Goal: Task Accomplishment & Management: Use online tool/utility

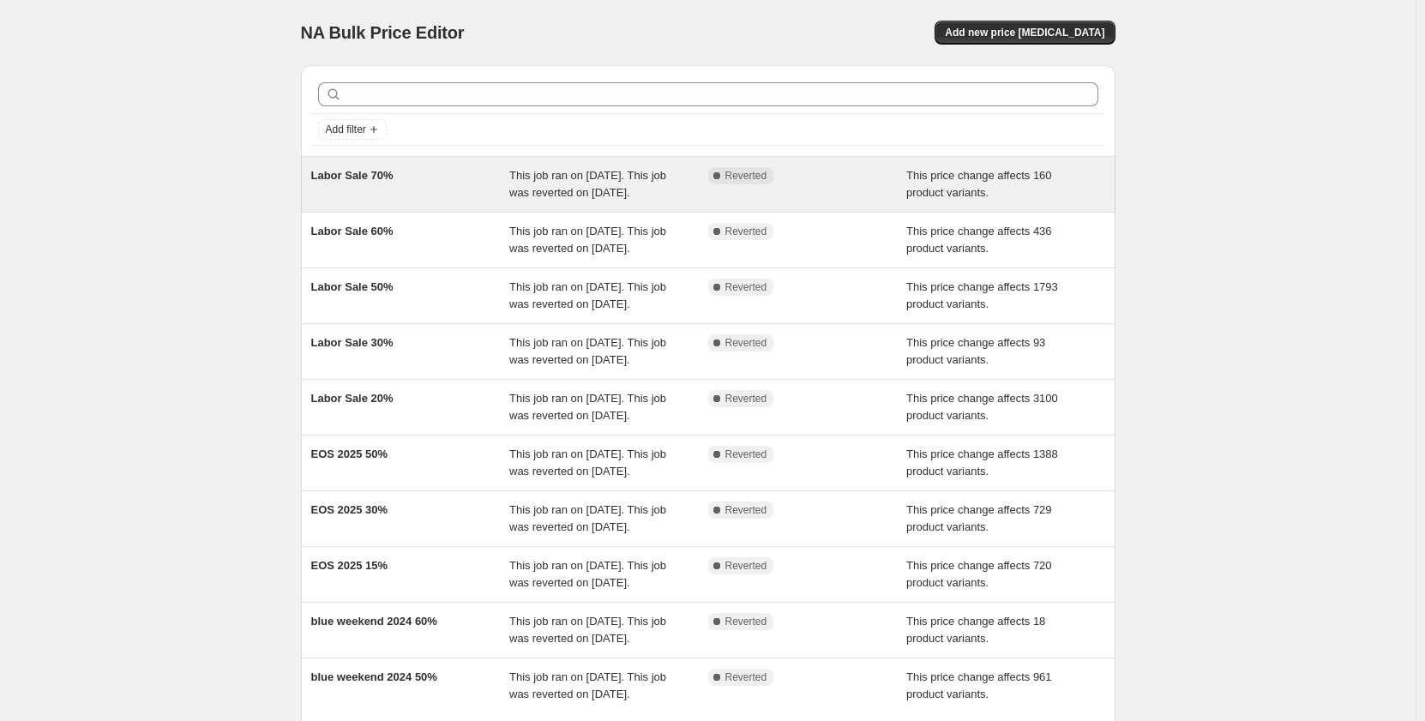
click at [578, 178] on span "This job ran on [DATE]. This job was reverted on [DATE]." at bounding box center [587, 184] width 157 height 30
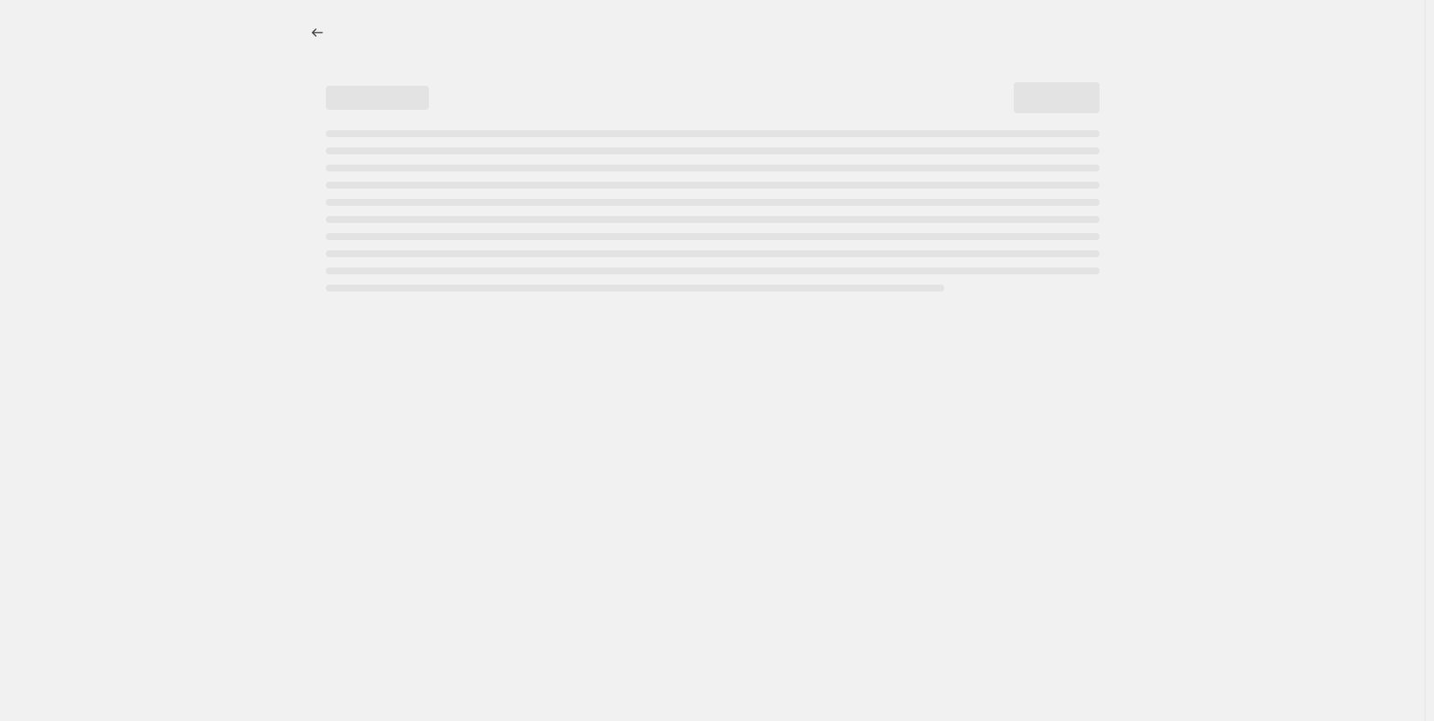
select select "pcap"
select select "no_change"
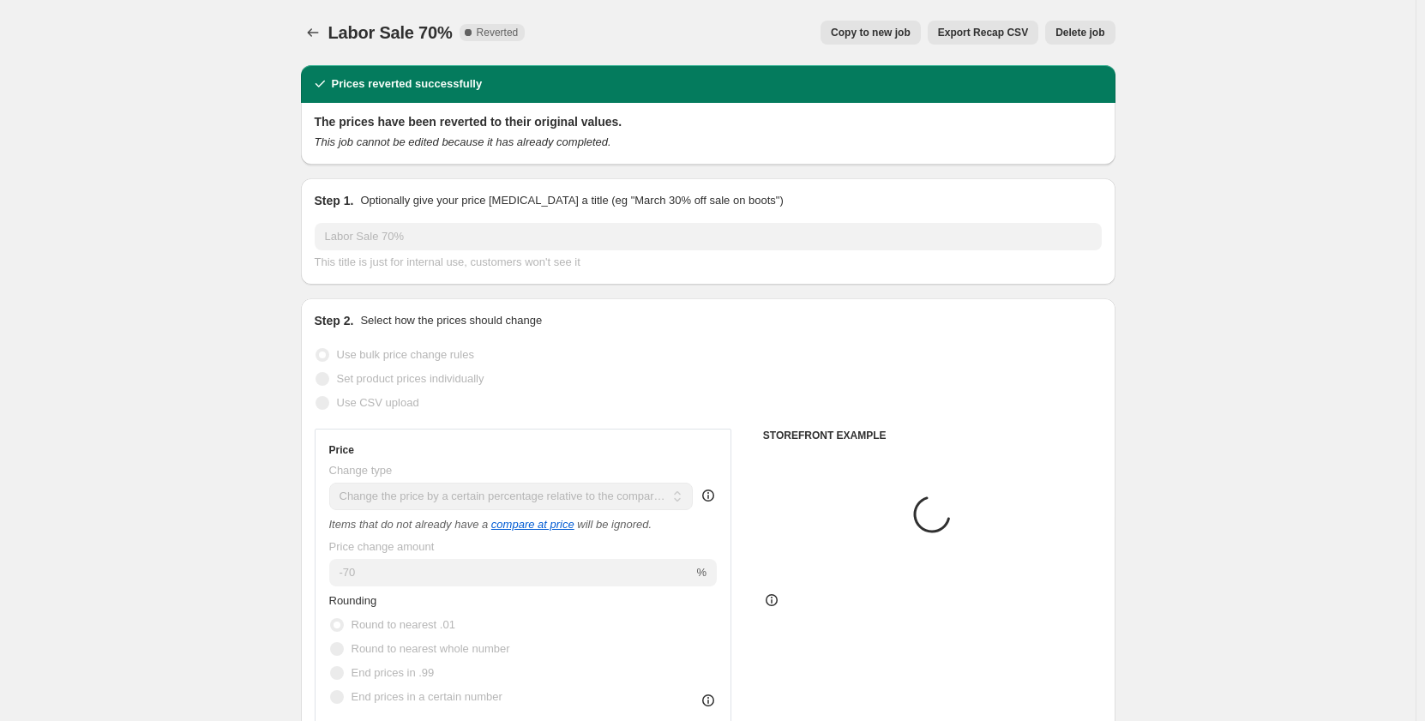
select select "collection"
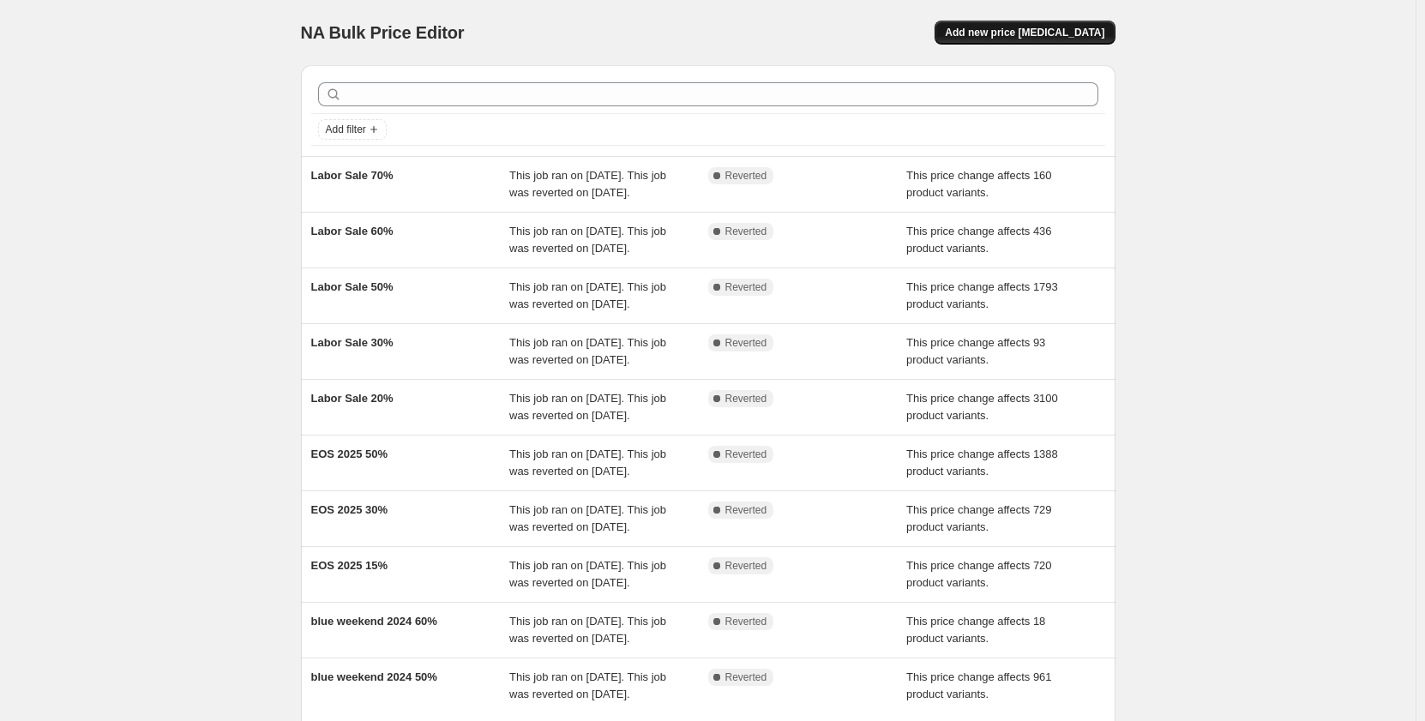
click at [1014, 36] on span "Add new price change job" at bounding box center [1025, 33] width 160 height 14
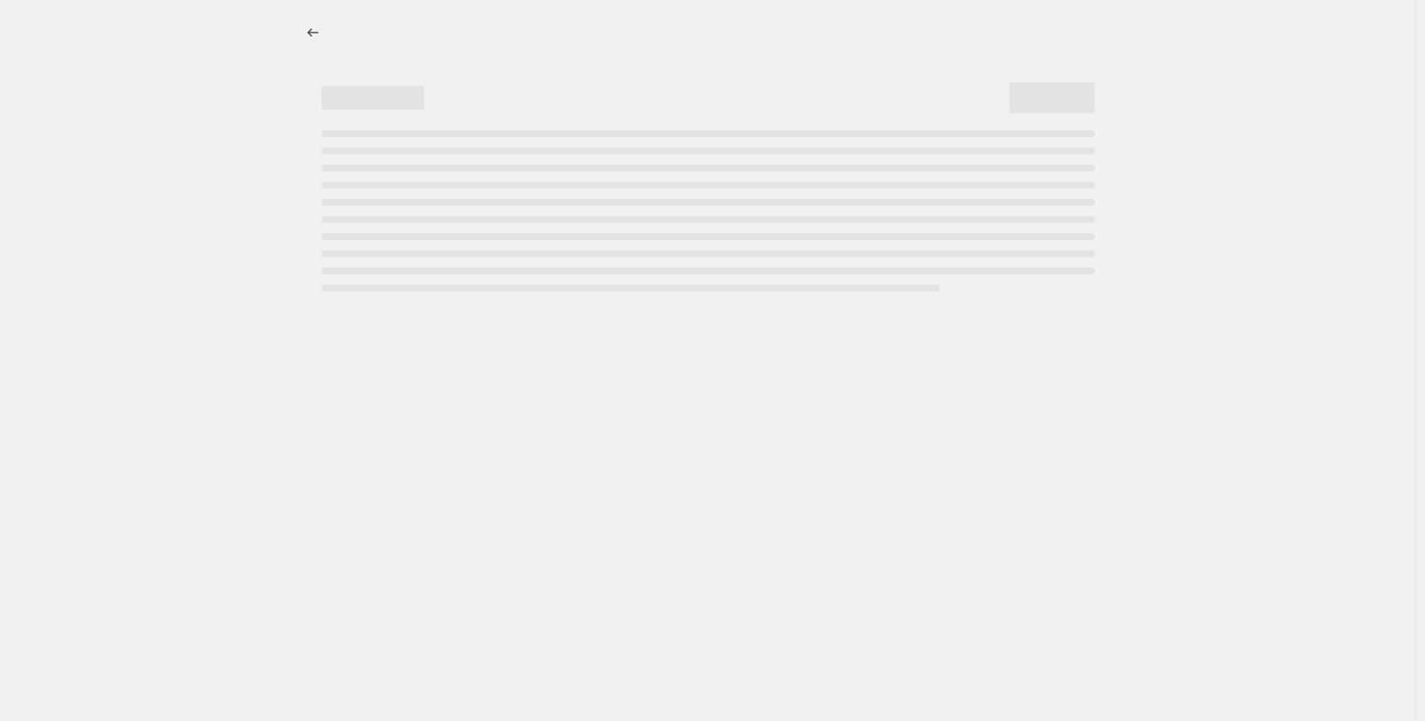
select select "percentage"
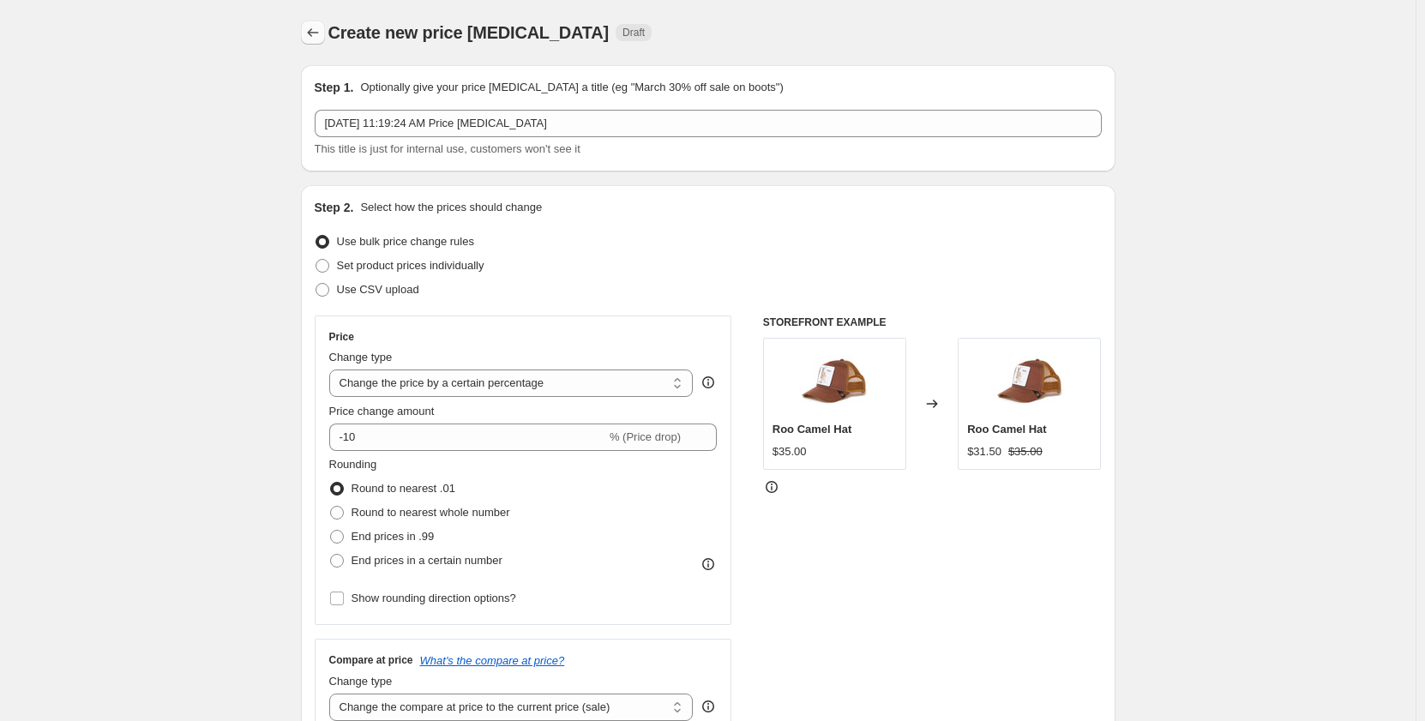
click at [317, 33] on icon "Price change jobs" at bounding box center [312, 32] width 17 height 17
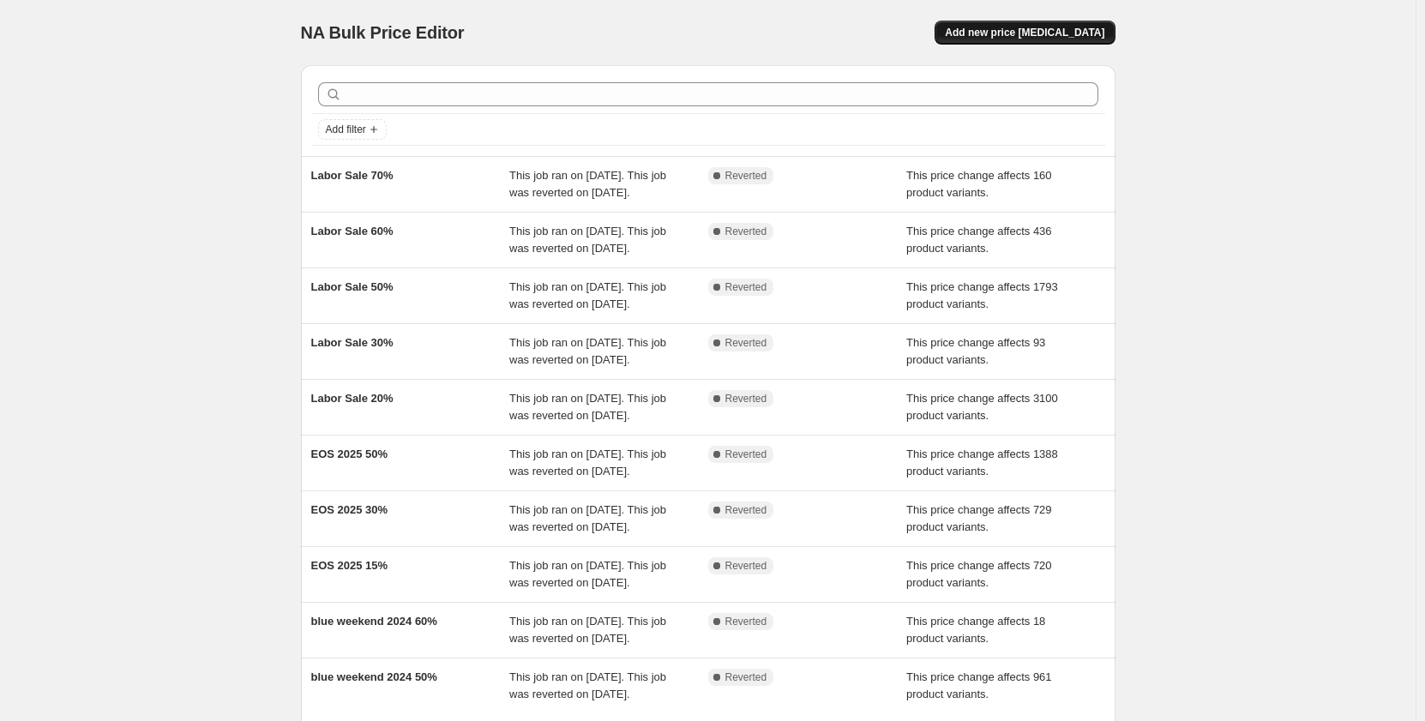
click at [1052, 30] on span "Add new price change job" at bounding box center [1025, 33] width 160 height 14
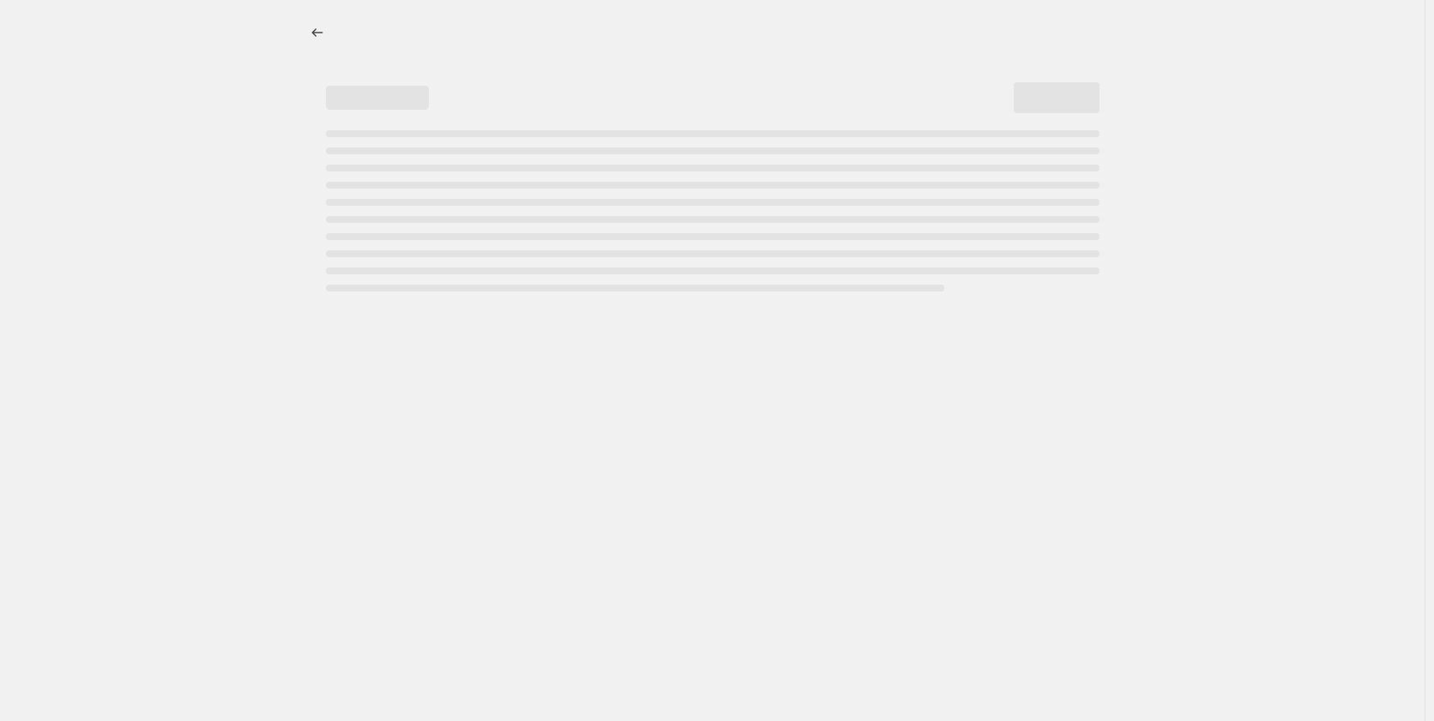
select select "percentage"
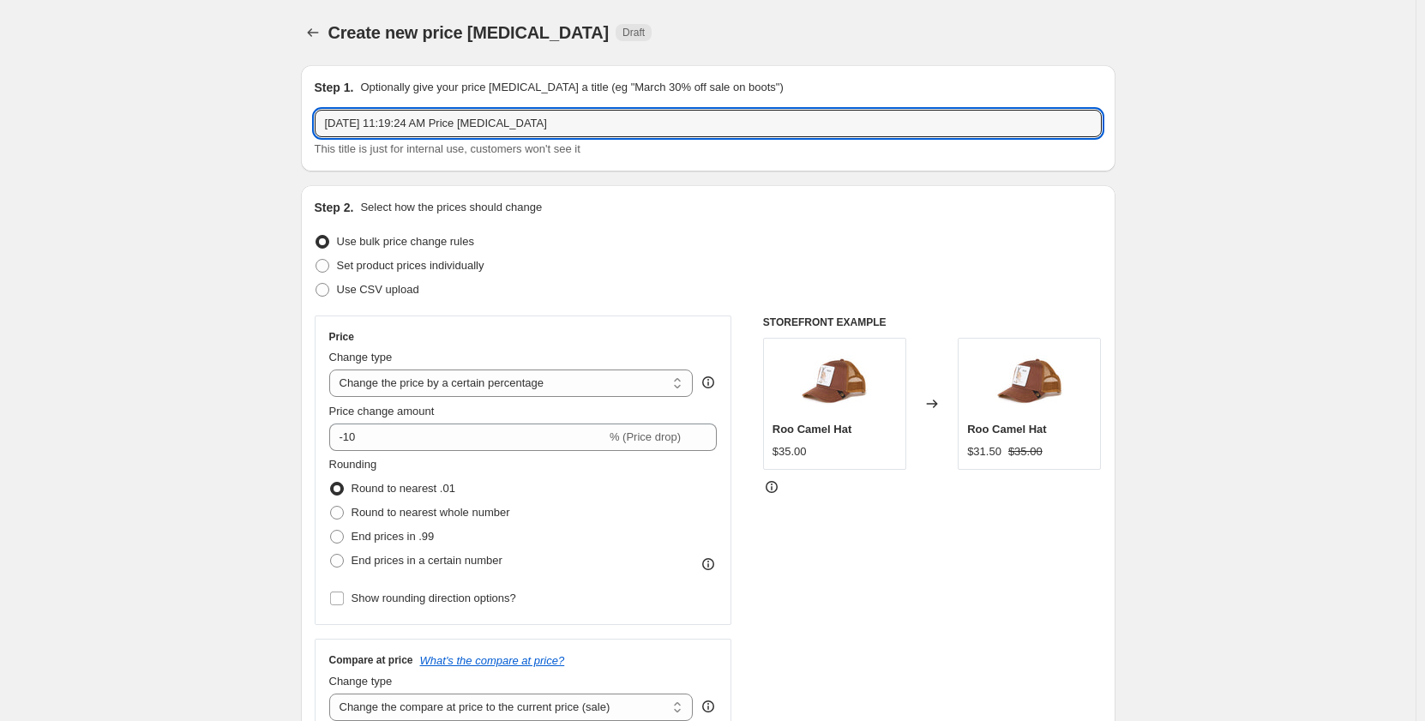
drag, startPoint x: 579, startPoint y: 130, endPoint x: 270, endPoint y: 130, distance: 308.8
type input "Blue weekend sale 50%"
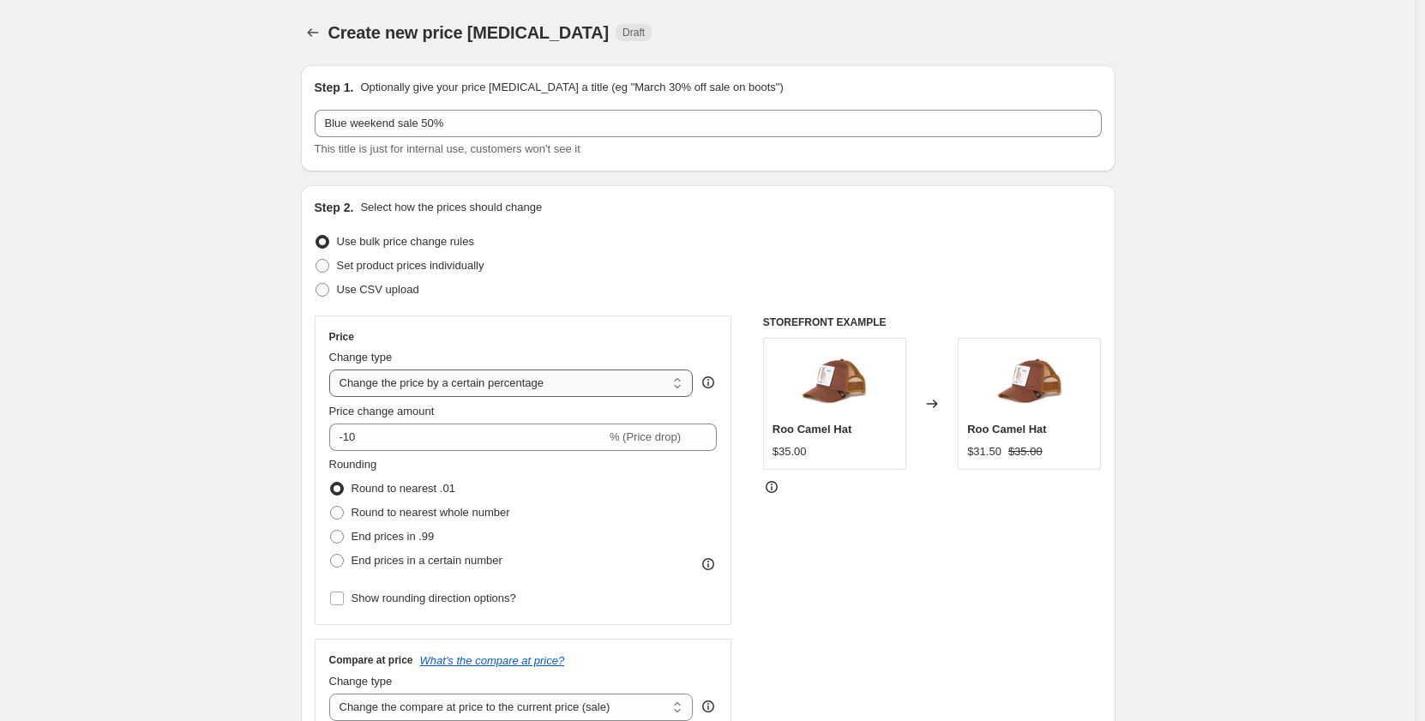
click at [568, 384] on select "Change the price to a certain amount Change the price by a certain amount Chang…" at bounding box center [511, 383] width 365 height 27
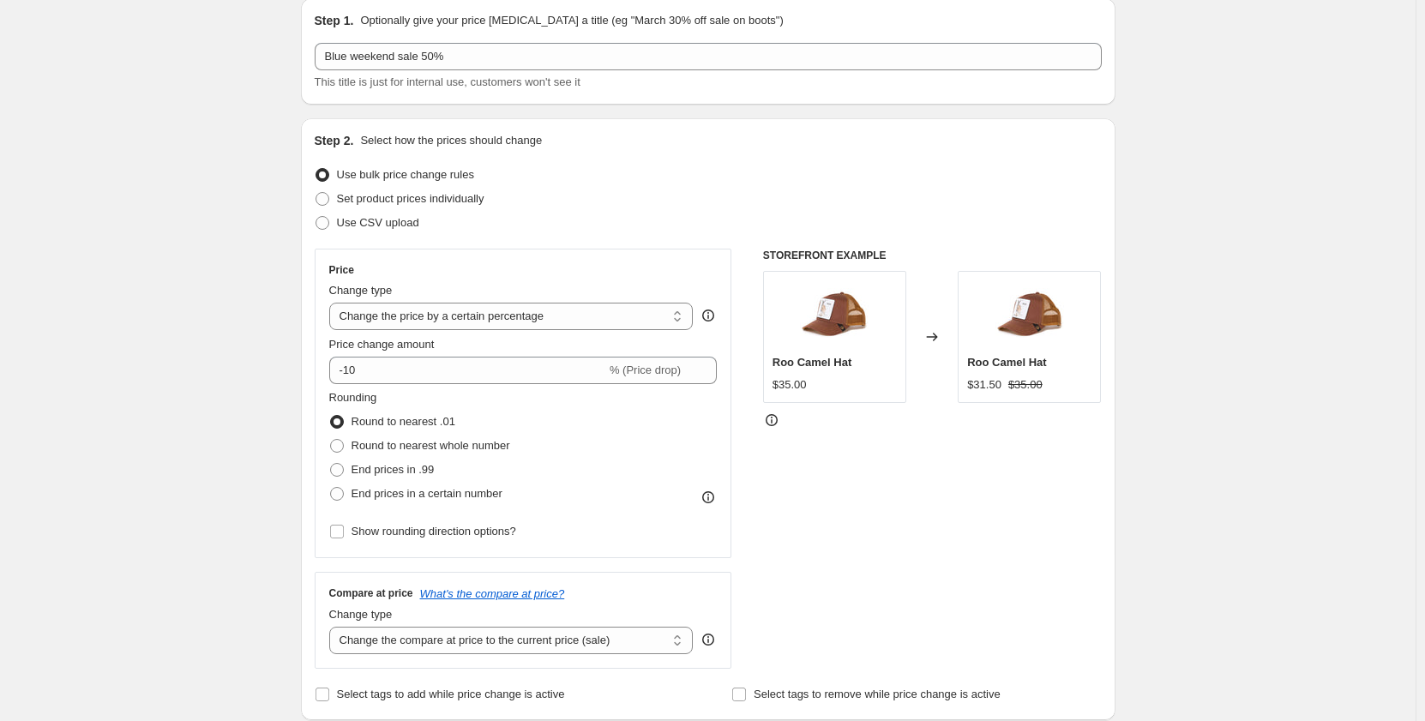
scroll to position [86, 0]
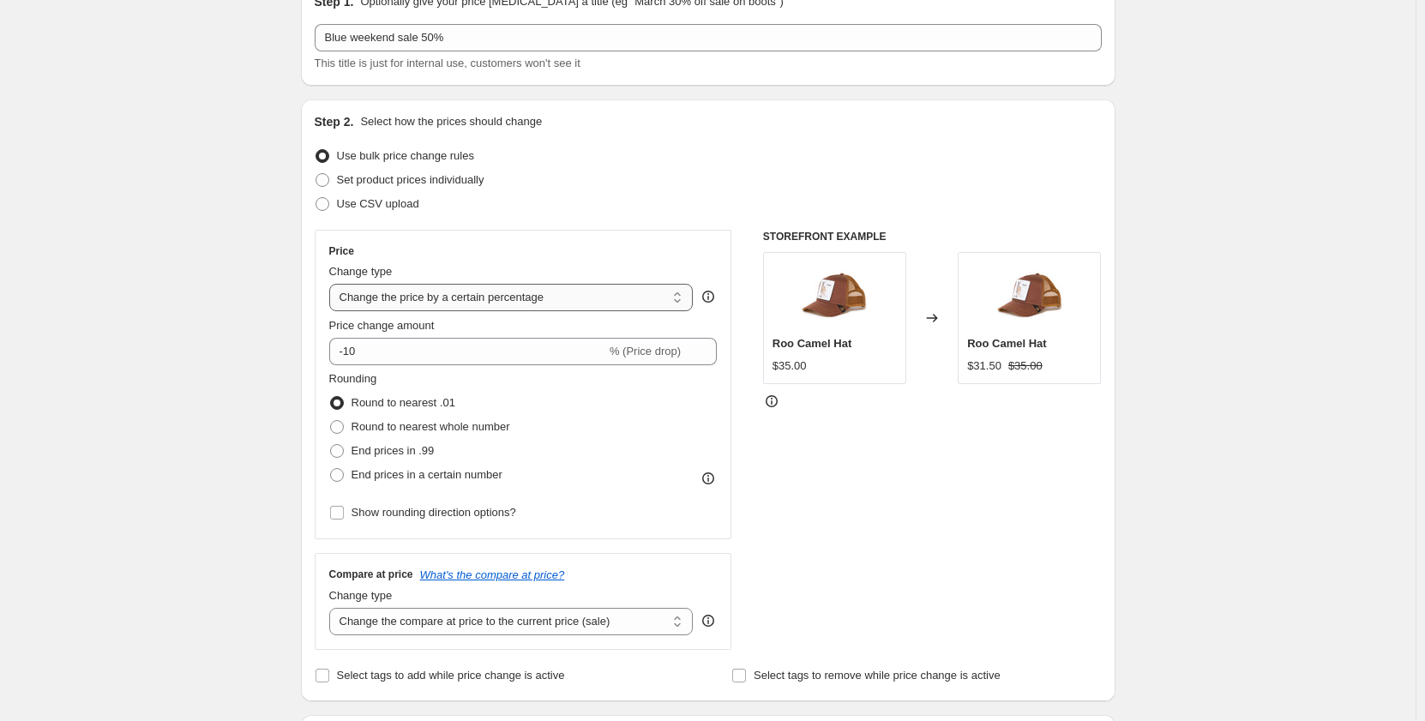
click at [425, 298] on select "Change the price to a certain amount Change the price by a certain amount Chang…" at bounding box center [511, 297] width 365 height 27
select select "pcap"
click at [333, 284] on select "Change the price to a certain amount Change the price by a certain amount Chang…" at bounding box center [511, 297] width 365 height 27
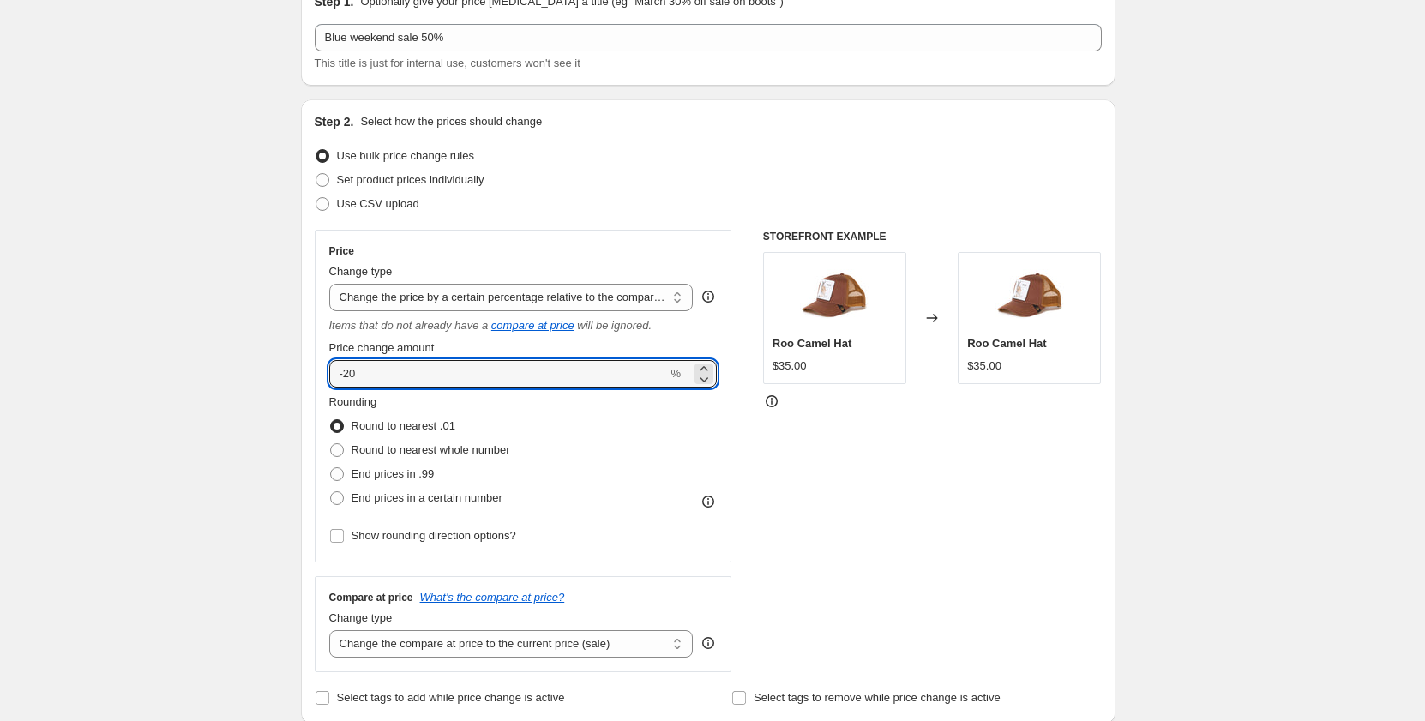
drag, startPoint x: 413, startPoint y: 382, endPoint x: 314, endPoint y: 366, distance: 100.7
click at [314, 366] on div "Step 2. Select how the prices should change Use bulk price change rules Set pro…" at bounding box center [708, 411] width 815 height 624
click at [383, 371] on input "-20" at bounding box center [498, 373] width 339 height 27
type input "-2"
click at [346, 374] on input "50" at bounding box center [498, 373] width 339 height 27
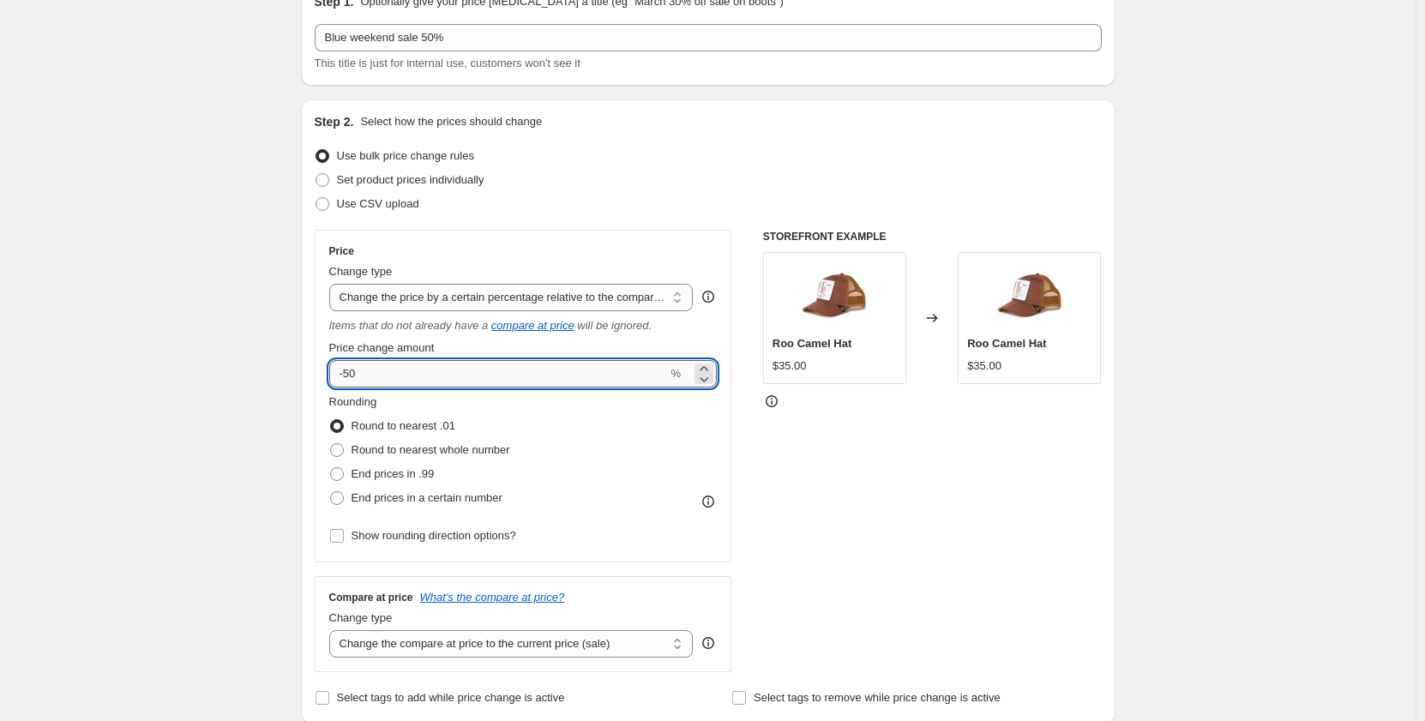
click at [380, 377] on input "-50" at bounding box center [498, 373] width 339 height 27
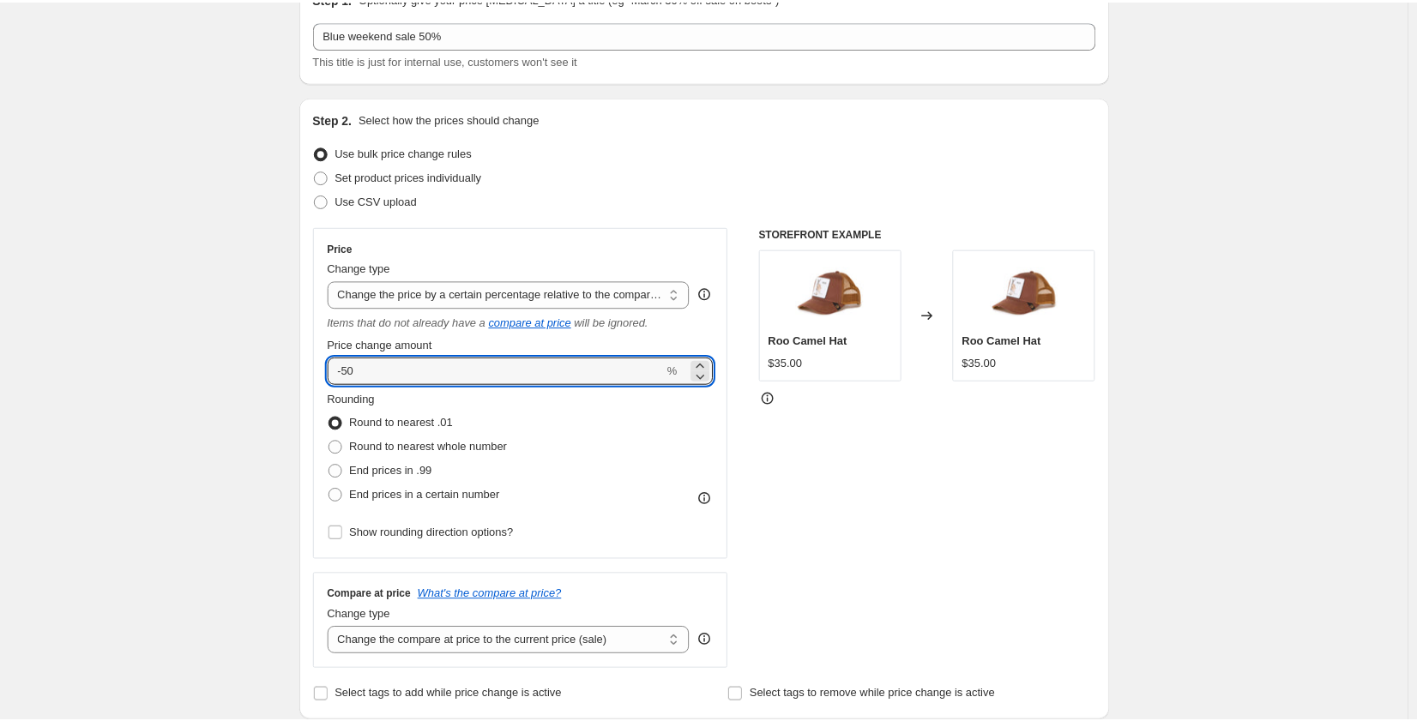
scroll to position [0, 0]
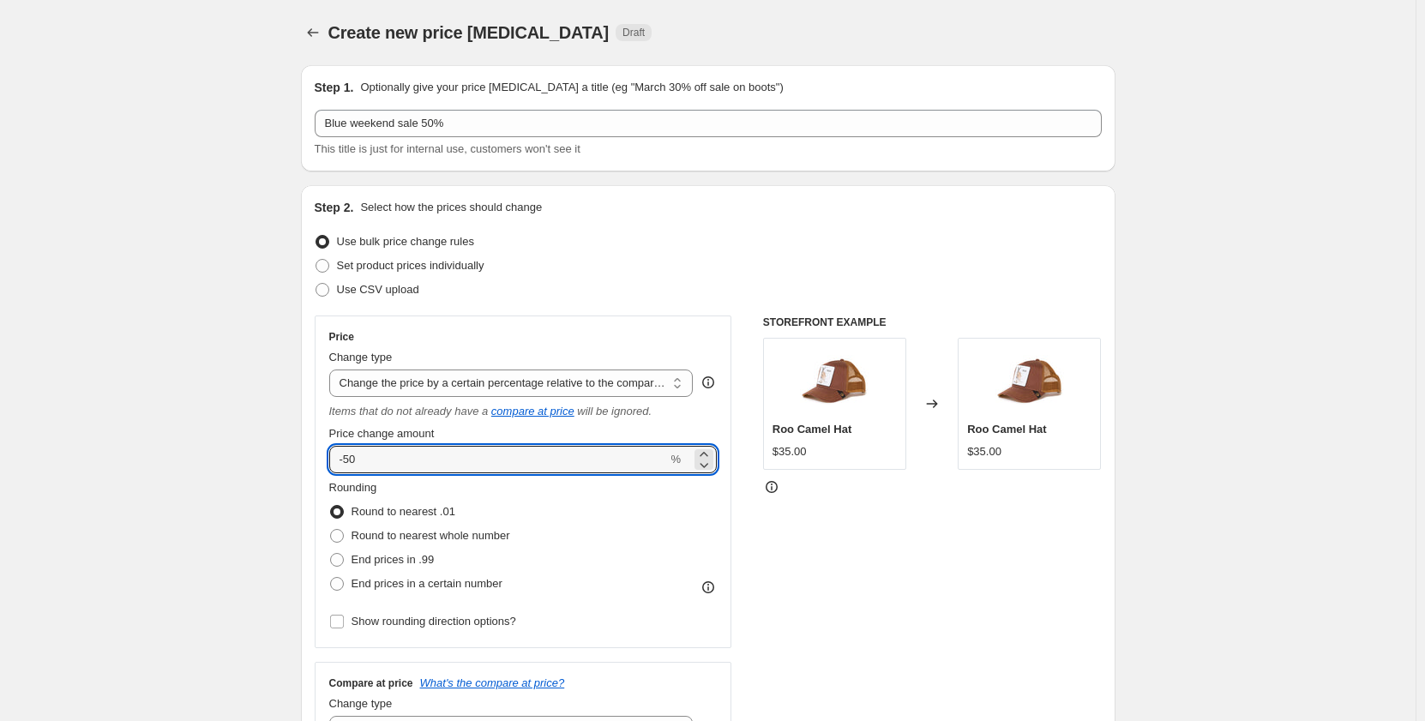
type input "-50"
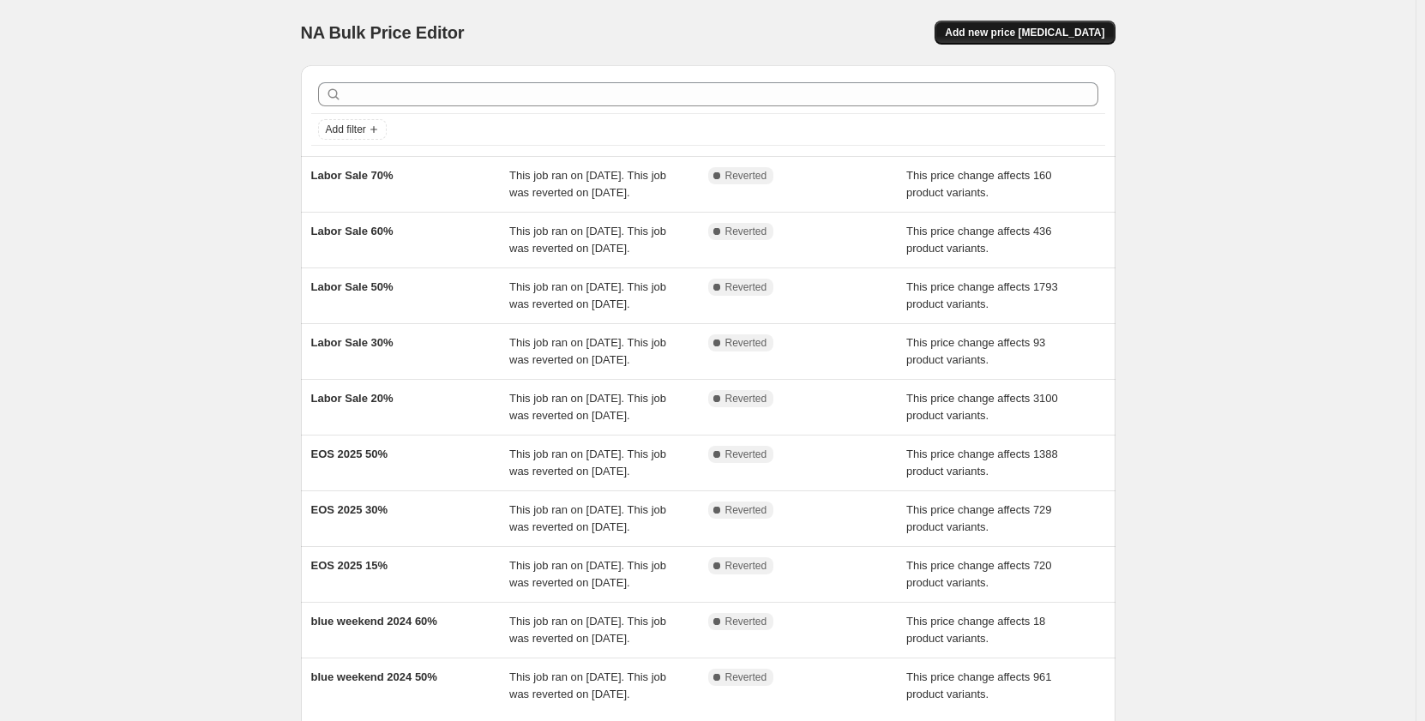
click at [1019, 27] on span "Add new price change job" at bounding box center [1025, 33] width 160 height 14
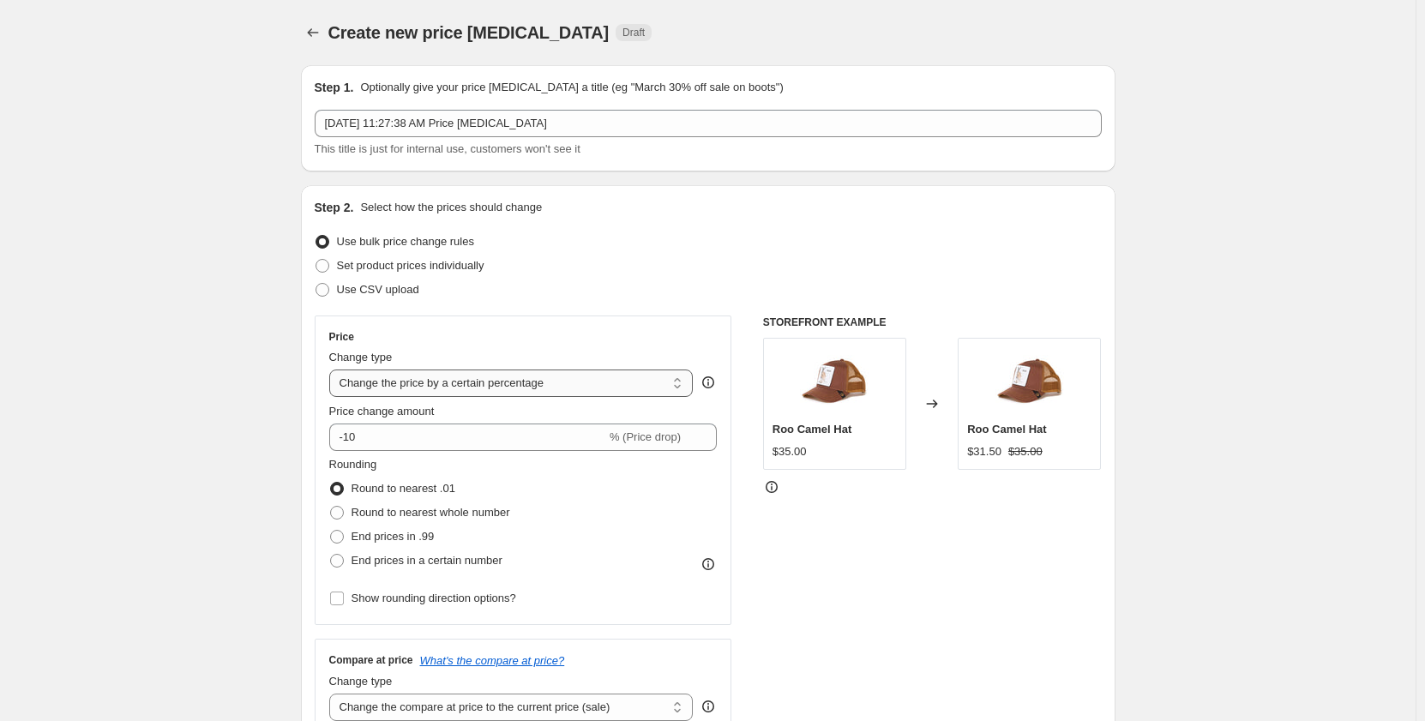
click at [518, 383] on select "Change the price to a certain amount Change the price by a certain amount Chang…" at bounding box center [511, 383] width 365 height 27
select select "pcap"
click at [333, 370] on select "Change the price to a certain amount Change the price by a certain amount Chang…" at bounding box center [511, 383] width 365 height 27
type input "-20"
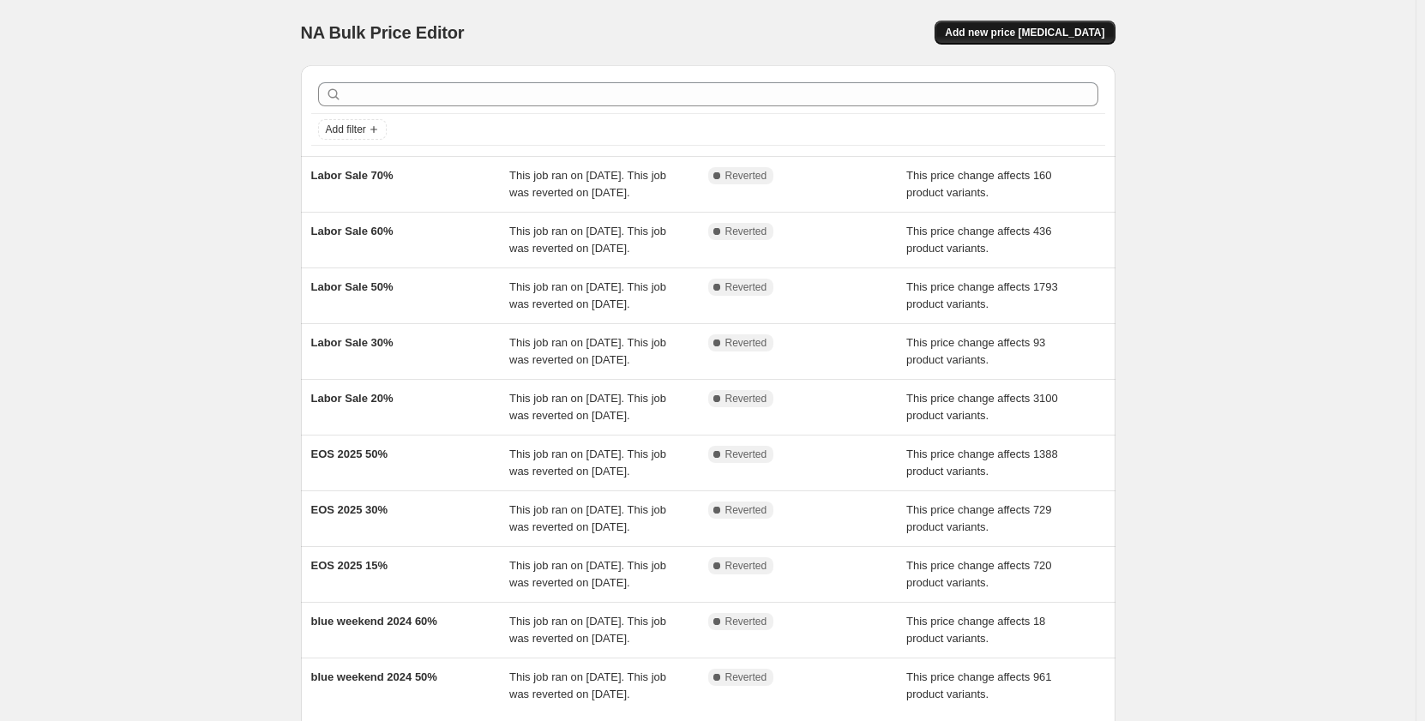
click at [1026, 34] on span "Add new price change job" at bounding box center [1025, 33] width 160 height 14
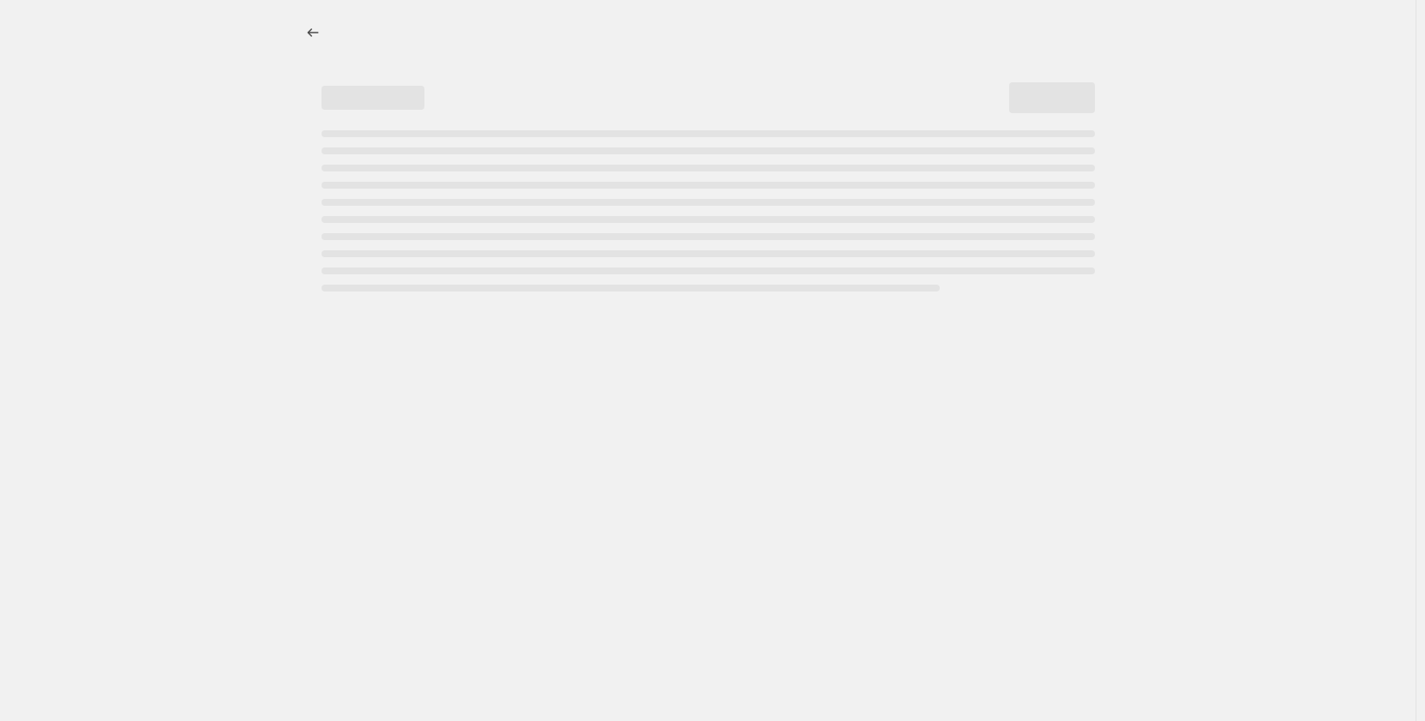
select select "percentage"
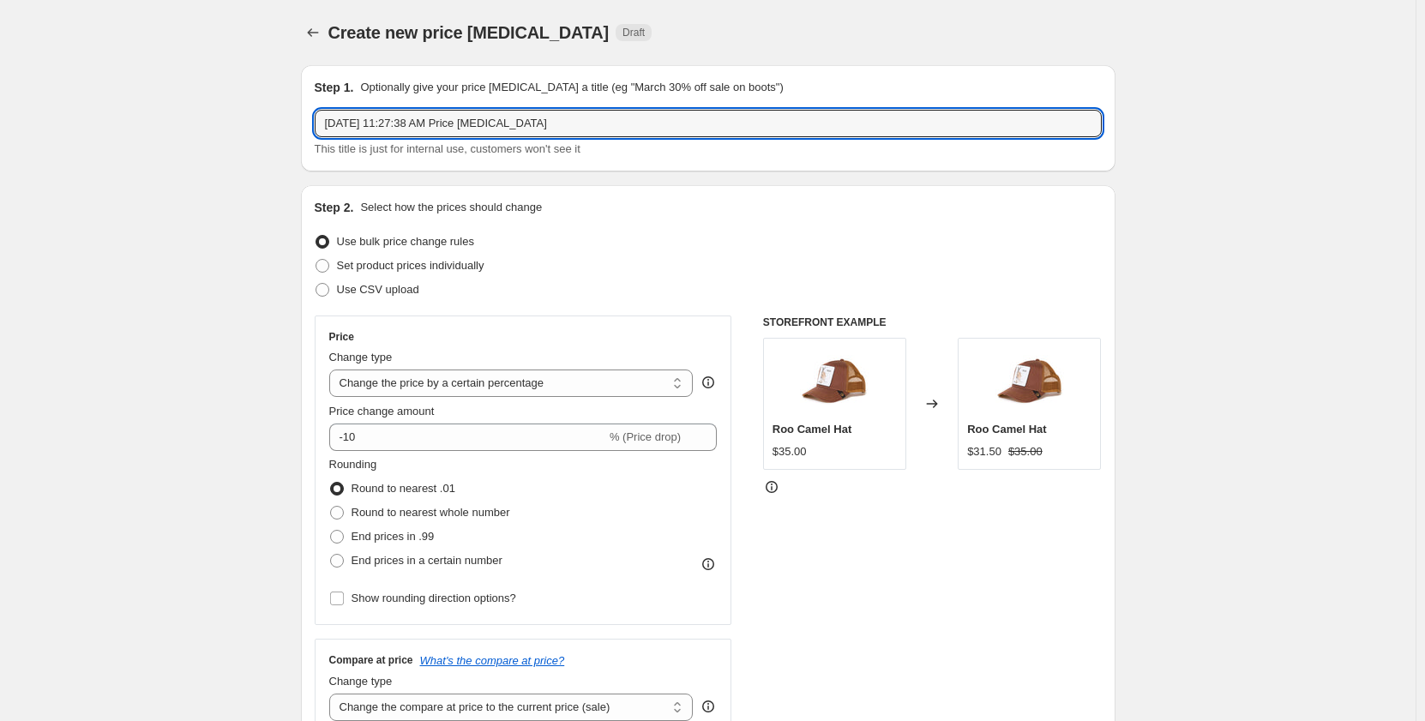
drag, startPoint x: 592, startPoint y: 124, endPoint x: 301, endPoint y: 115, distance: 290.9
type input "Blue Weekend Sale 50%"
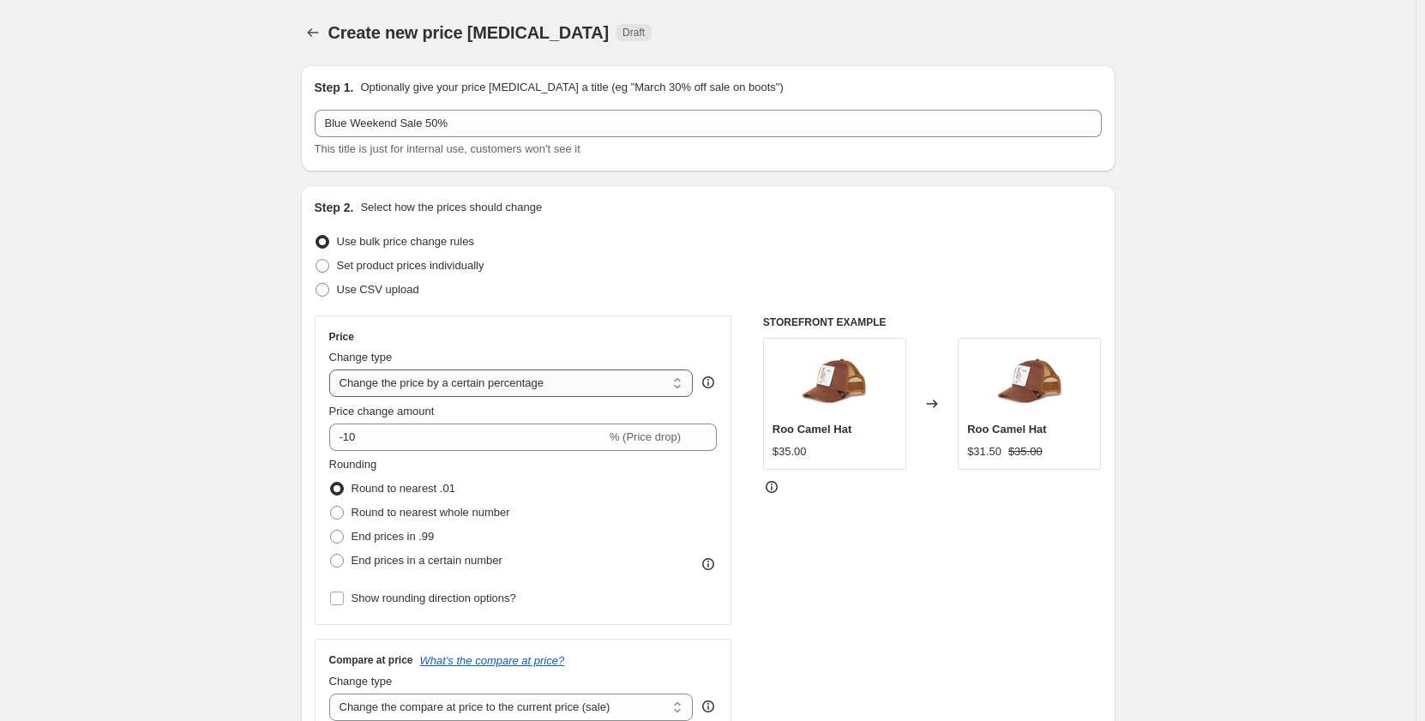
click at [492, 381] on select "Change the price to a certain amount Change the price by a certain amount Chang…" at bounding box center [511, 383] width 365 height 27
select select "pcap"
click at [333, 370] on select "Change the price to a certain amount Change the price by a certain amount Chang…" at bounding box center [511, 383] width 365 height 27
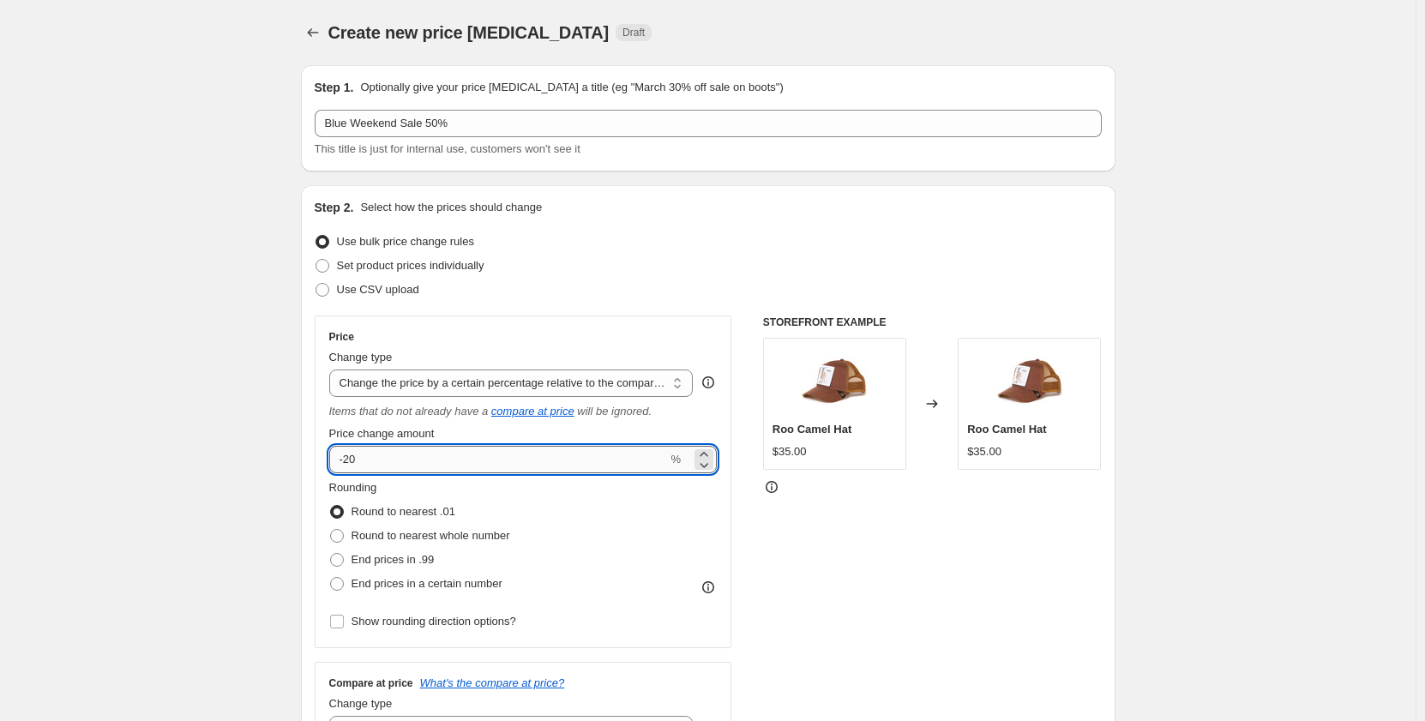
click at [407, 461] on input "-20" at bounding box center [498, 459] width 339 height 27
click at [451, 464] on input "-20" at bounding box center [498, 459] width 339 height 27
type input "-2"
type input "-50"
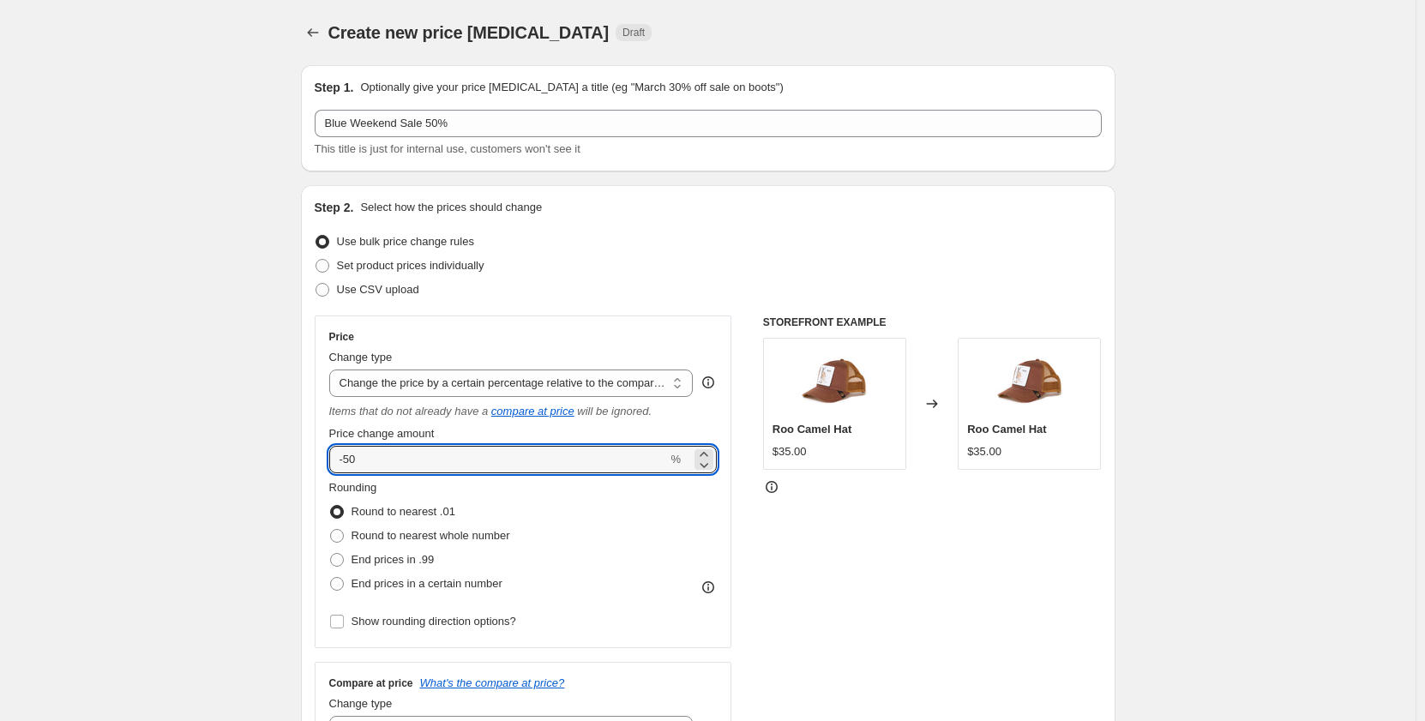
drag, startPoint x: 353, startPoint y: 457, endPoint x: 304, endPoint y: 457, distance: 48.9
click at [304, 457] on div "Step 2. Select how the prices should change Use bulk price change rules Set pro…" at bounding box center [708, 497] width 815 height 624
click at [343, 460] on input "50" at bounding box center [498, 459] width 339 height 27
type input "-50"
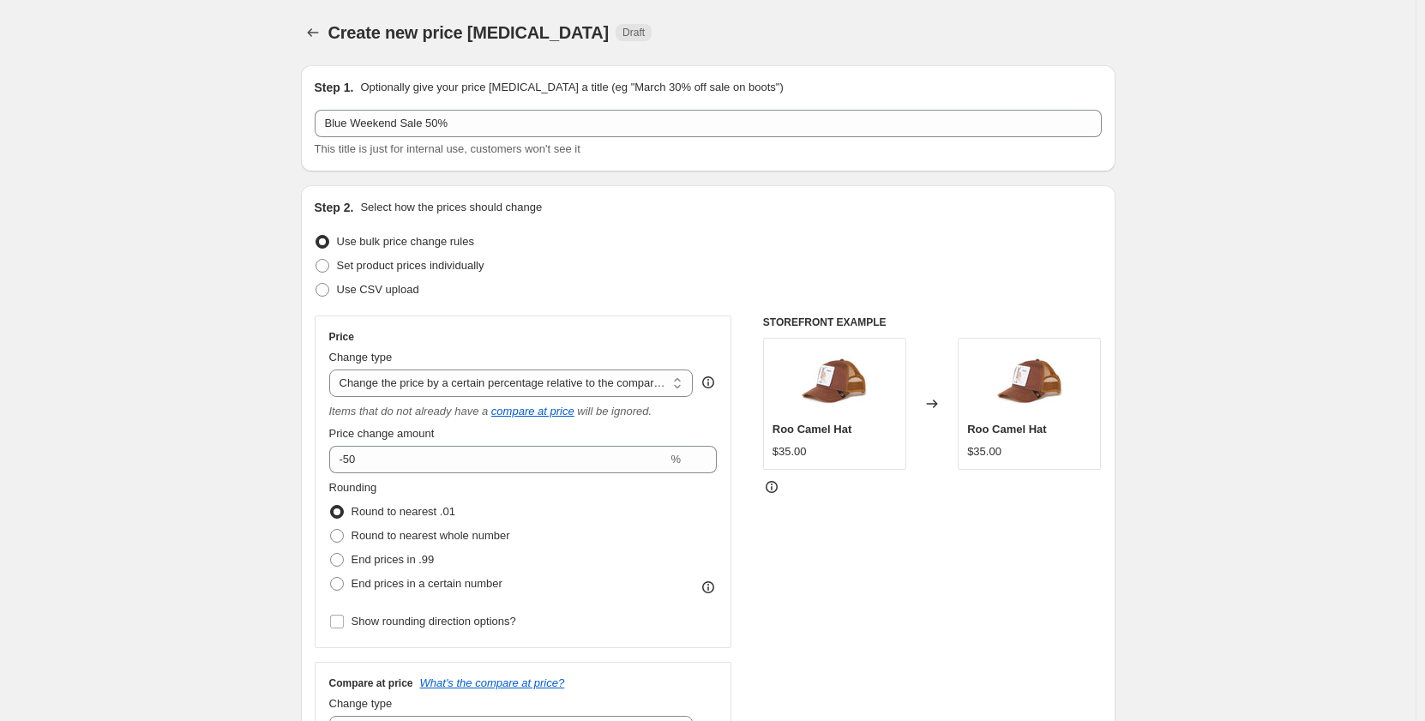
click at [551, 383] on select "Change the price to a certain amount Change the price by a certain amount Chang…" at bounding box center [511, 383] width 365 height 27
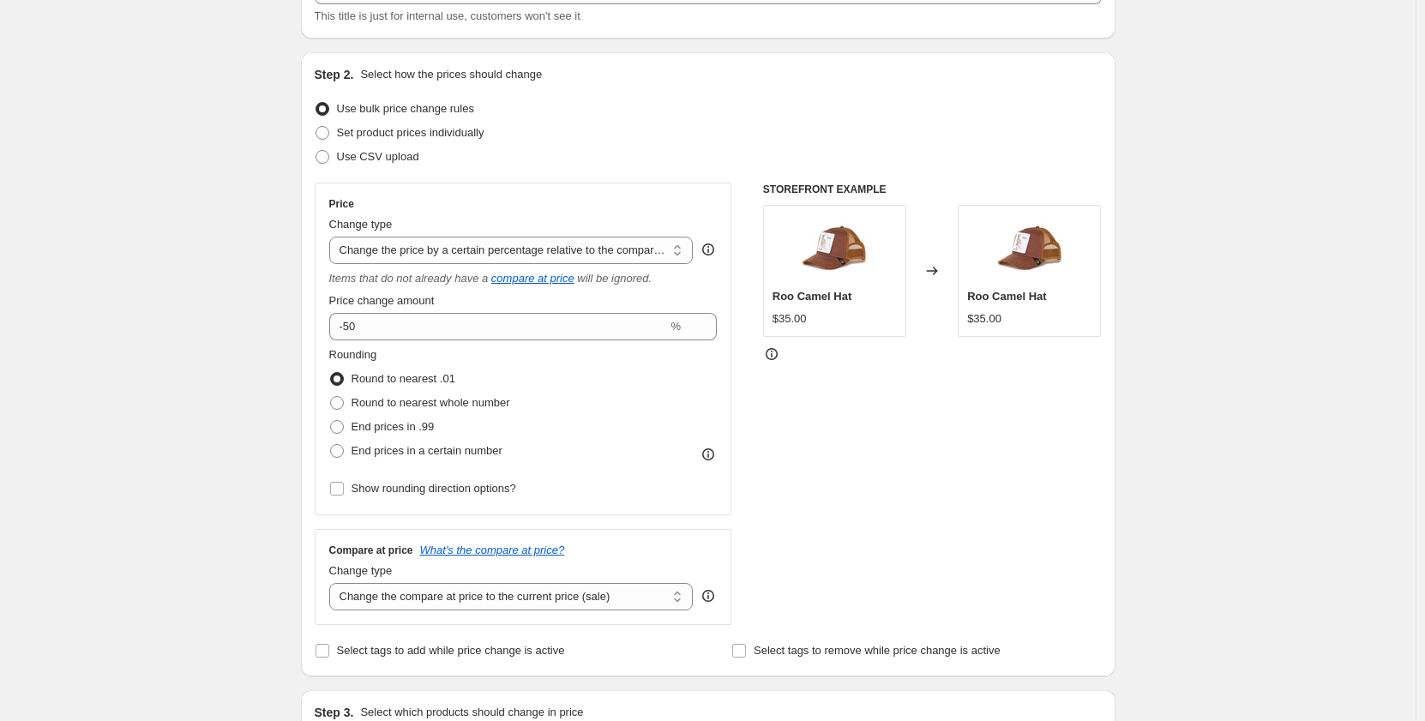
scroll to position [172, 0]
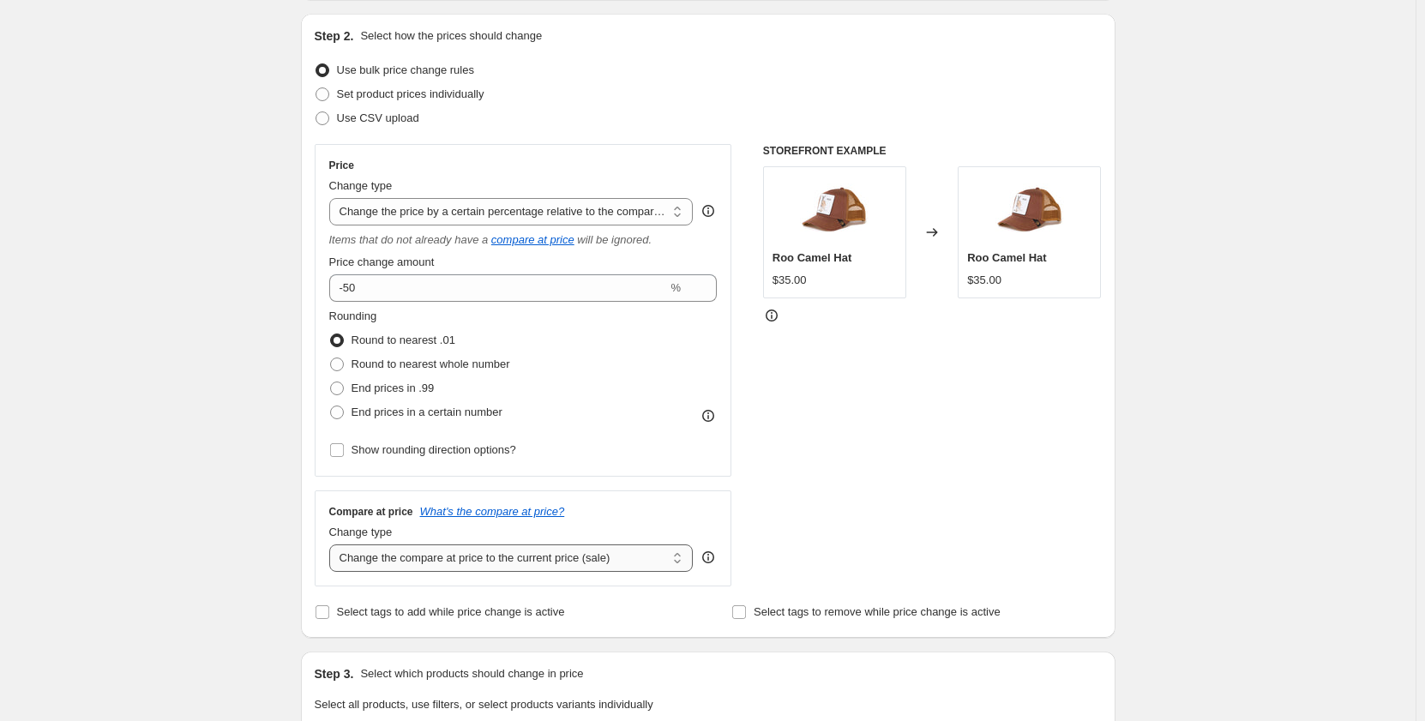
click at [431, 563] on select "Change the compare at price to the current price (sale) Change the compare at p…" at bounding box center [511, 558] width 365 height 27
select select "no_change"
click at [333, 545] on select "Change the compare at price to the current price (sale) Change the compare at p…" at bounding box center [511, 558] width 365 height 27
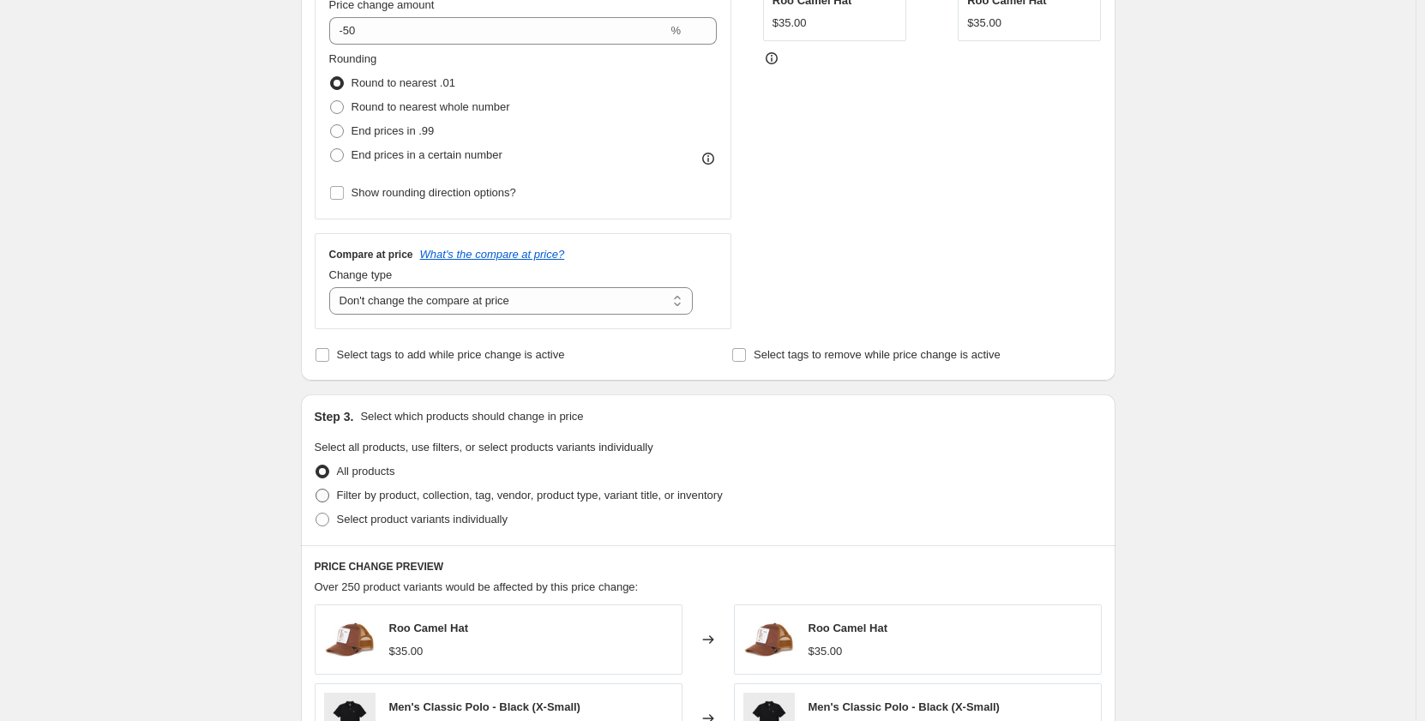
scroll to position [515, 0]
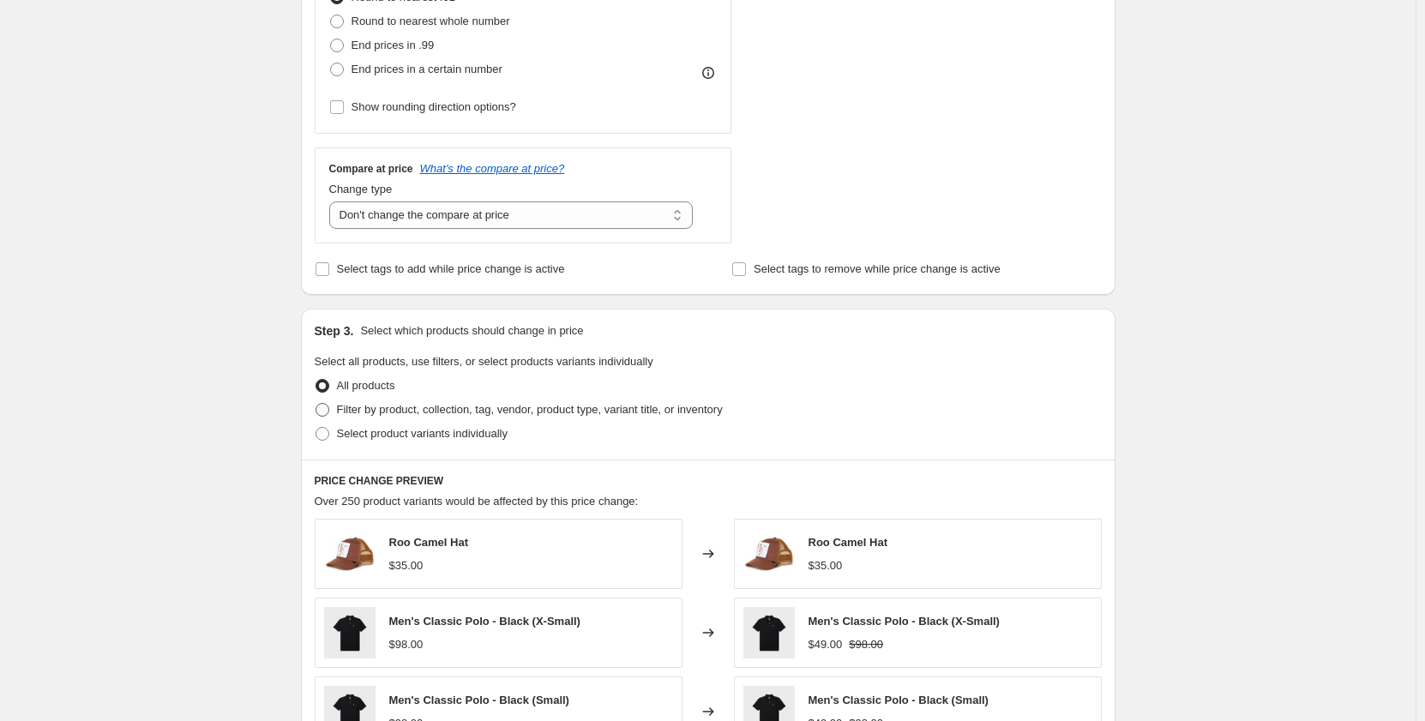
click at [365, 412] on span "Filter by product, collection, tag, vendor, product type, variant title, or inv…" at bounding box center [530, 409] width 386 height 13
click at [316, 404] on input "Filter by product, collection, tag, vendor, product type, variant title, or inv…" at bounding box center [316, 403] width 1 height 1
radio input "true"
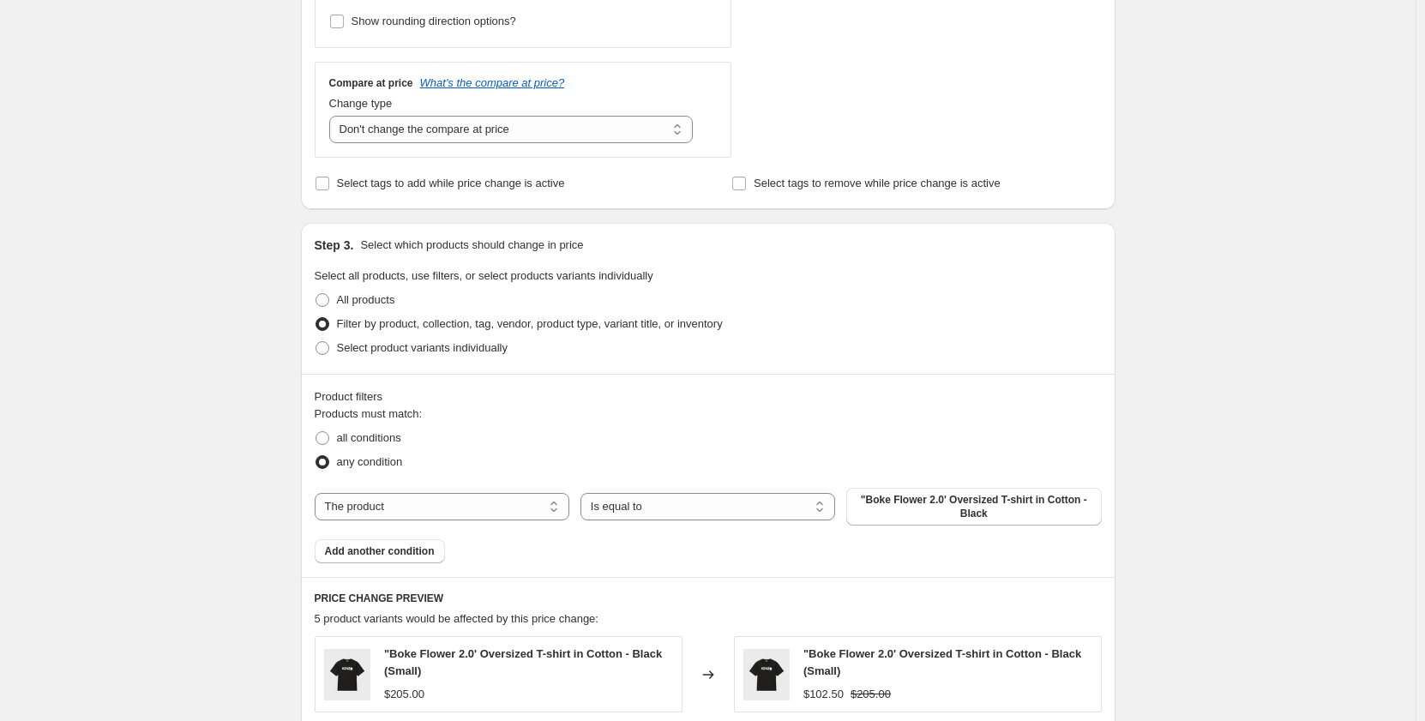
scroll to position [686, 0]
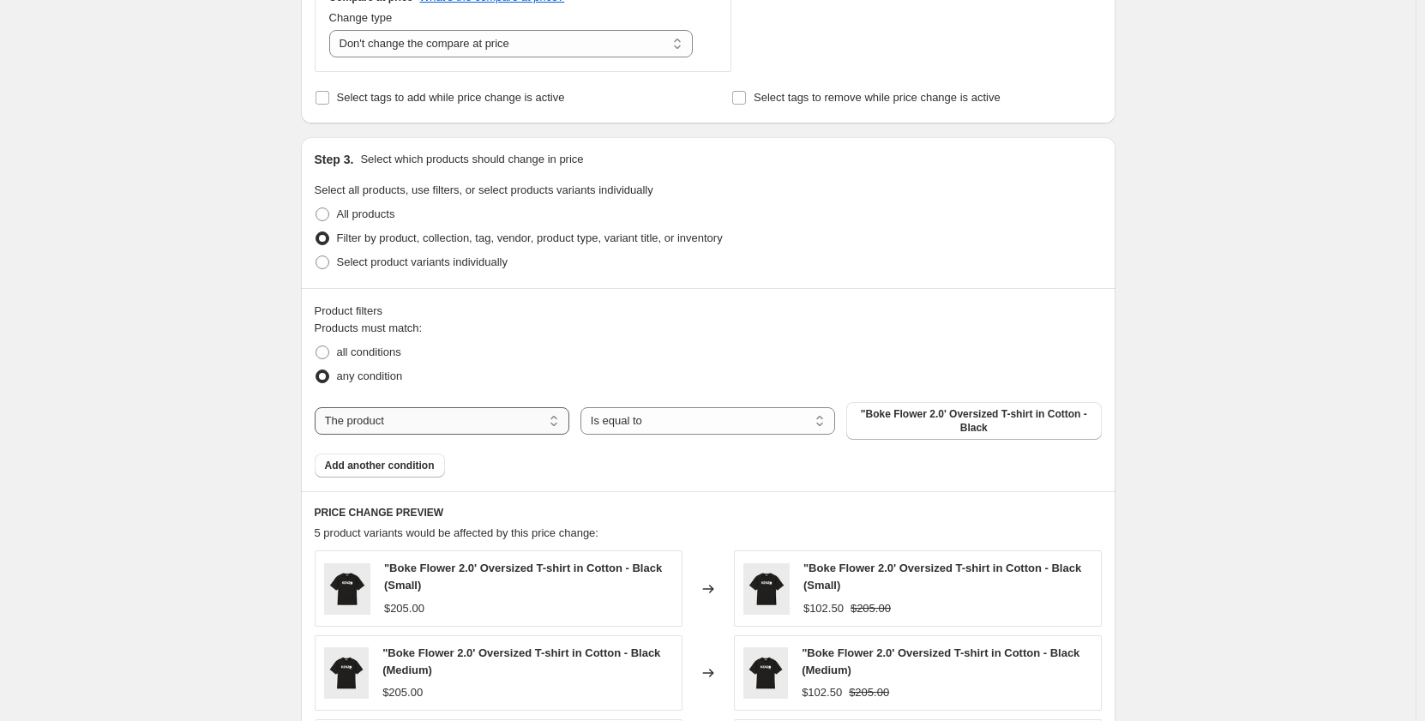
click at [468, 429] on select "The product The product's collection The product's tag The product's vendor The…" at bounding box center [442, 420] width 255 height 27
select select "collection"
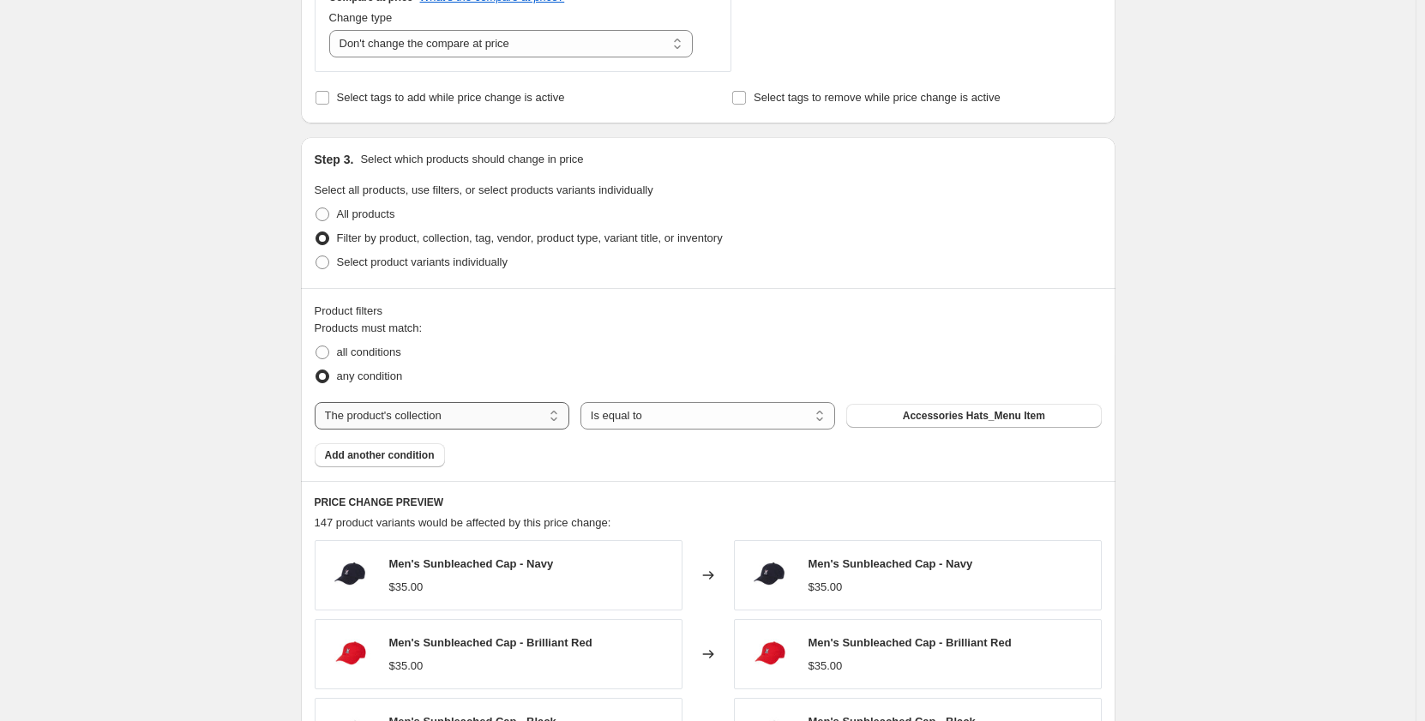
click at [435, 423] on select "The product The product's collection The product's tag The product's vendor The…" at bounding box center [442, 415] width 255 height 27
click at [318, 402] on select "The product The product's collection The product's tag The product's vendor The…" at bounding box center [442, 415] width 255 height 27
click at [953, 422] on span "Accessories Hats_Menu Item" at bounding box center [974, 416] width 142 height 14
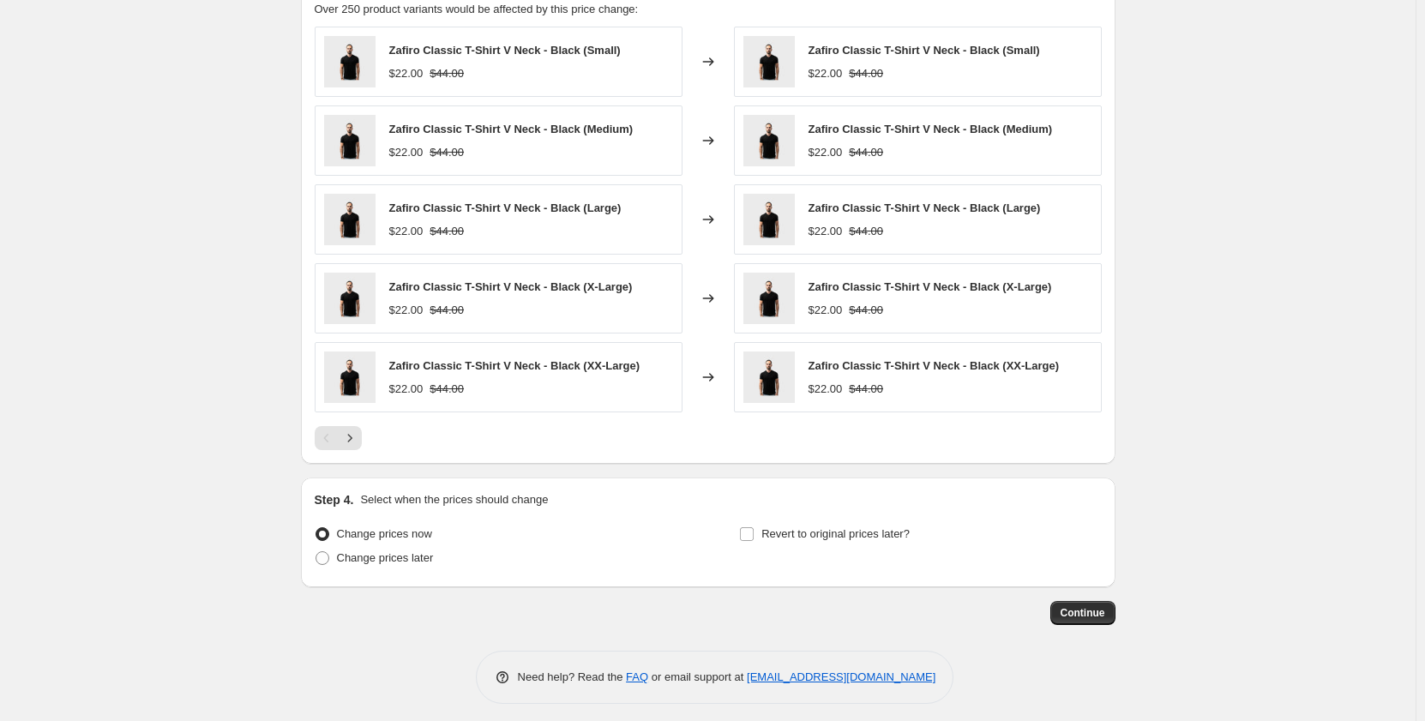
scroll to position [1201, 0]
click at [347, 435] on icon "Next" at bounding box center [349, 437] width 17 height 17
click at [362, 445] on button "Next" at bounding box center [350, 437] width 24 height 24
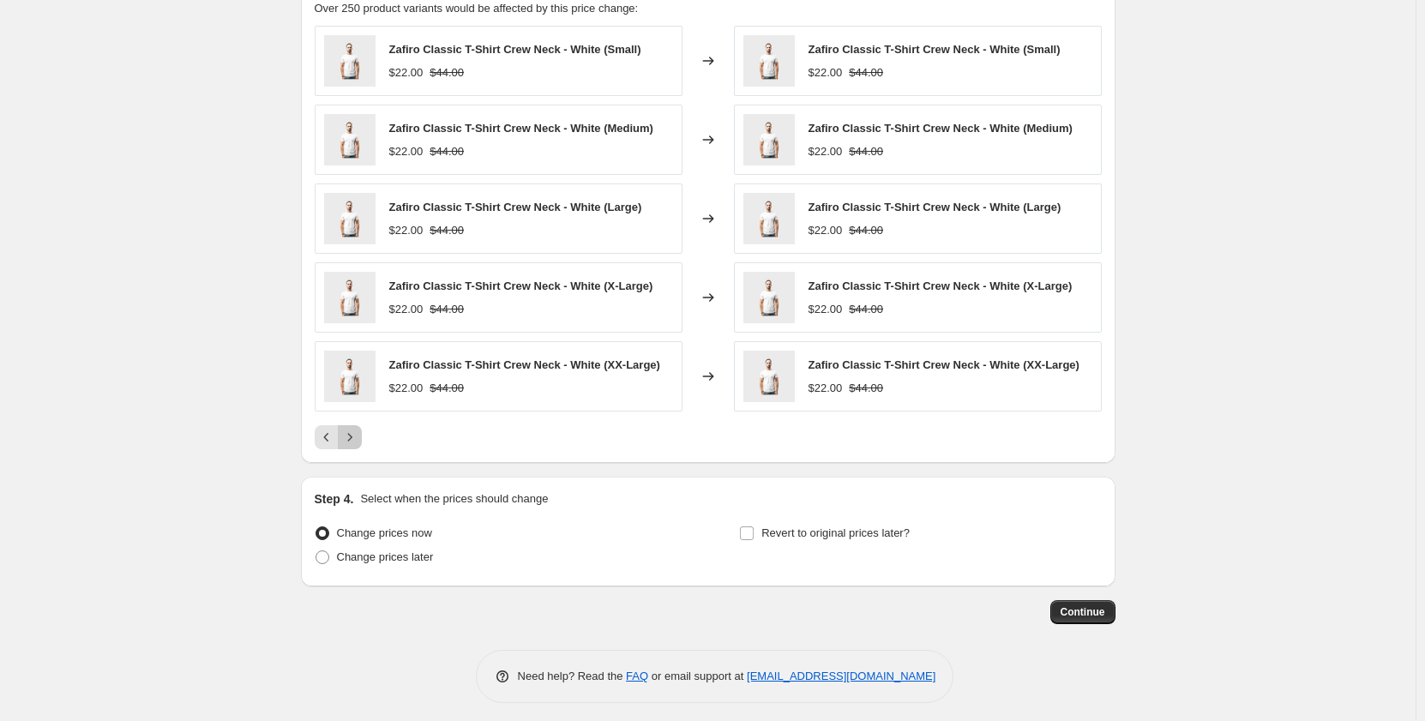
click at [362, 445] on button "Next" at bounding box center [350, 437] width 24 height 24
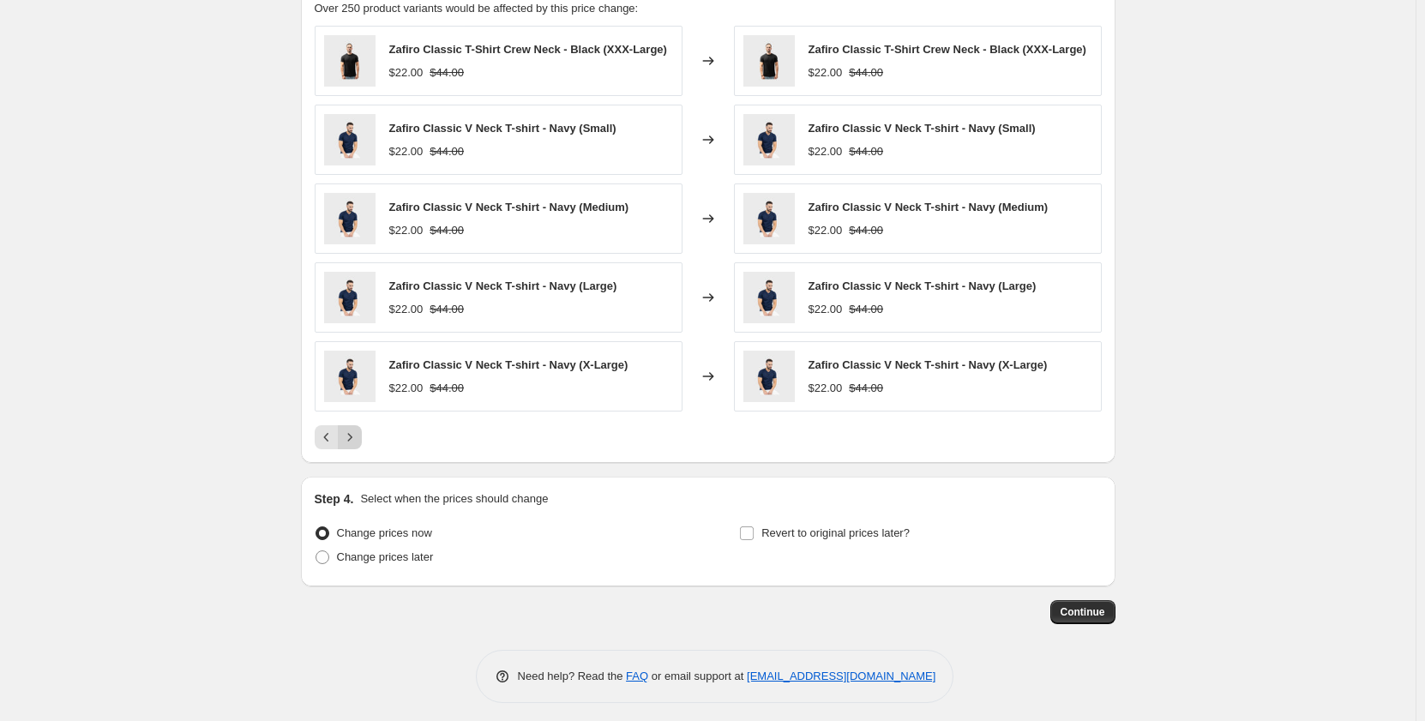
click at [362, 445] on button "Next" at bounding box center [350, 437] width 24 height 24
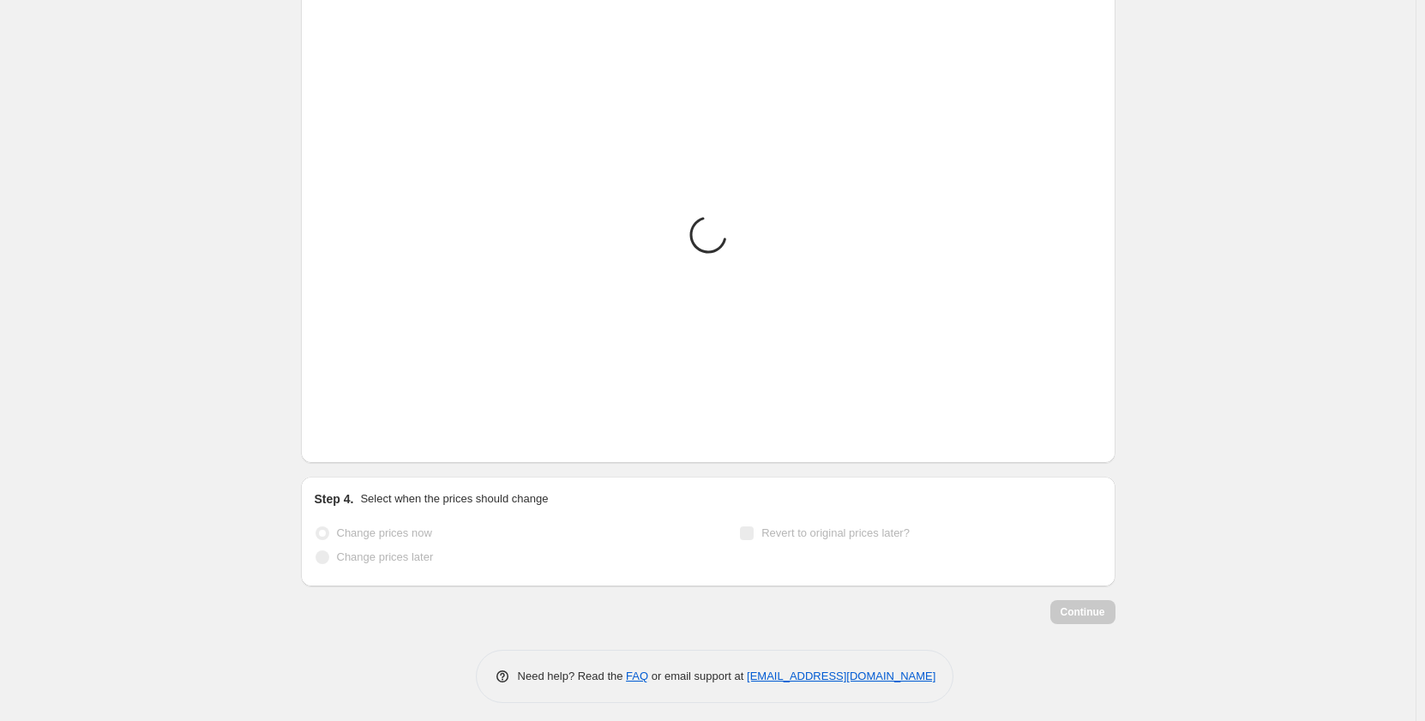
click at [362, 445] on button "Next" at bounding box center [350, 437] width 24 height 24
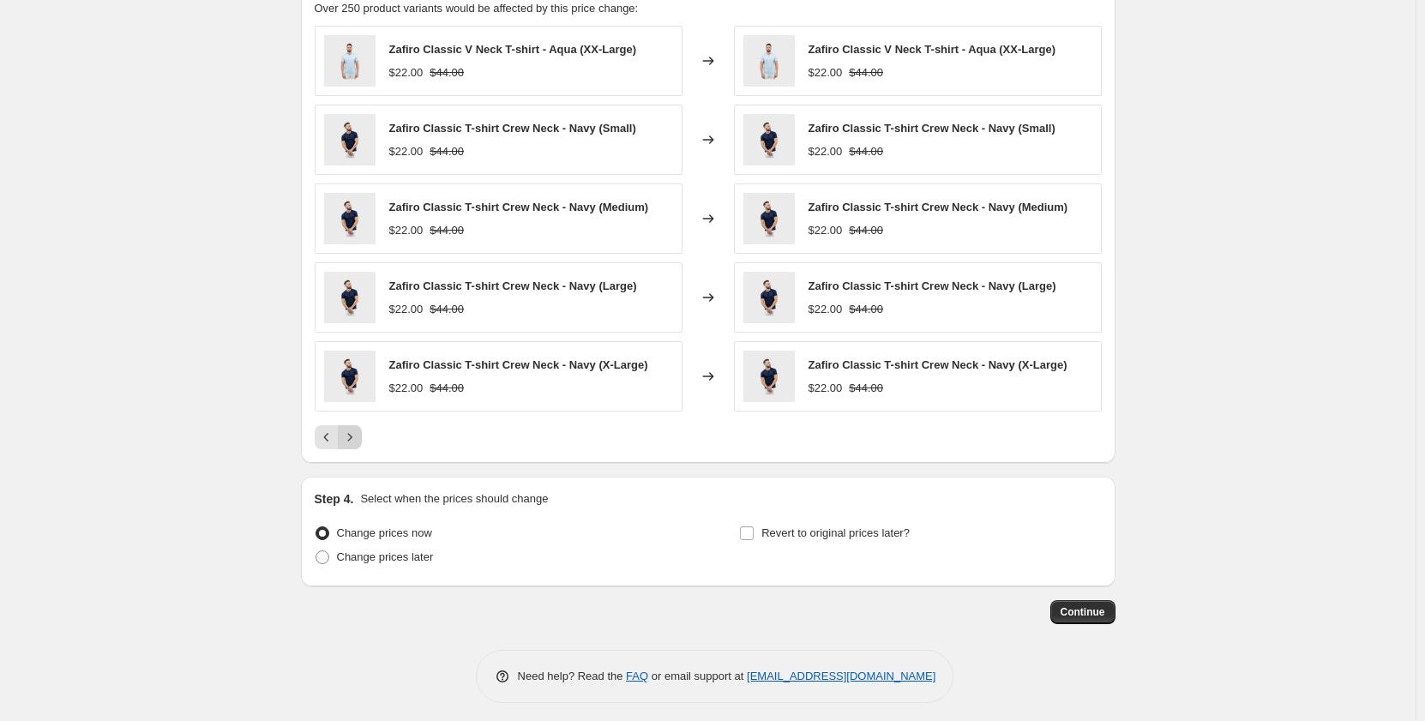
click at [362, 445] on button "Next" at bounding box center [350, 437] width 24 height 24
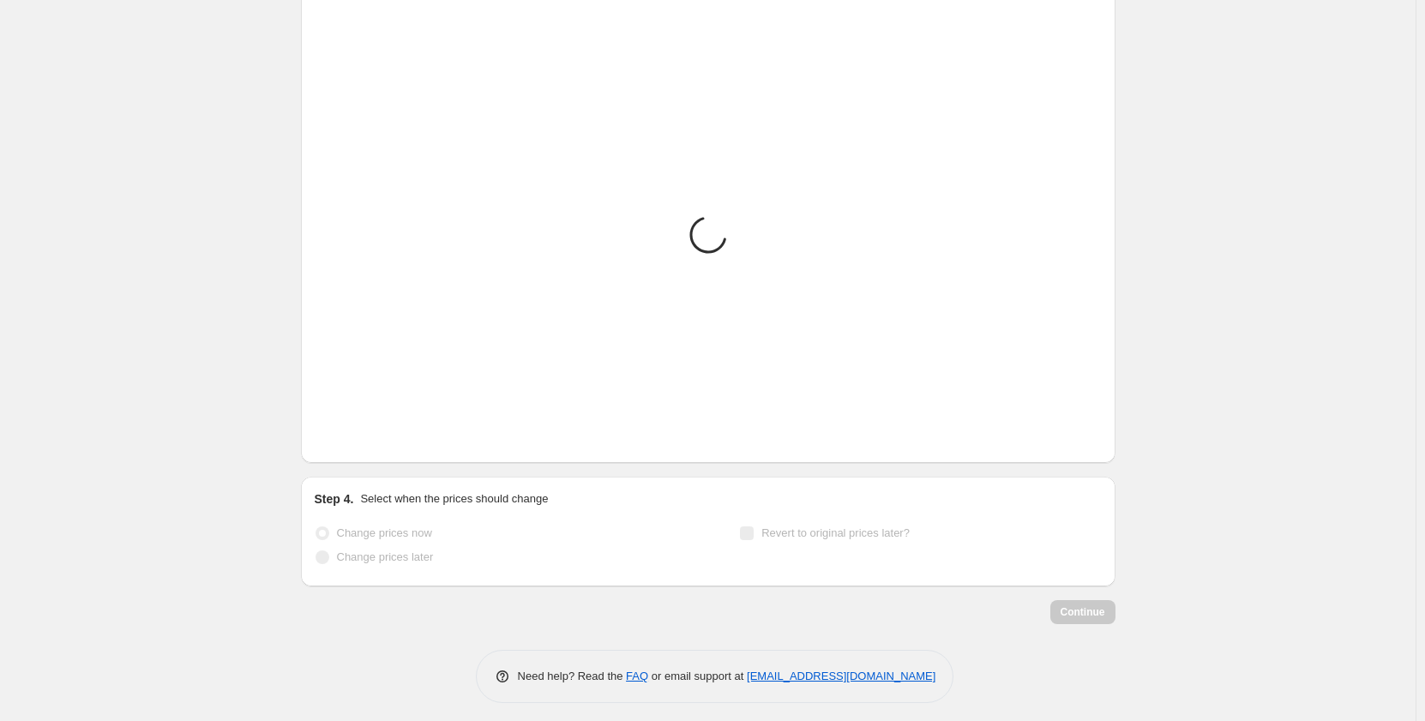
click at [362, 445] on button "Next" at bounding box center [350, 437] width 24 height 24
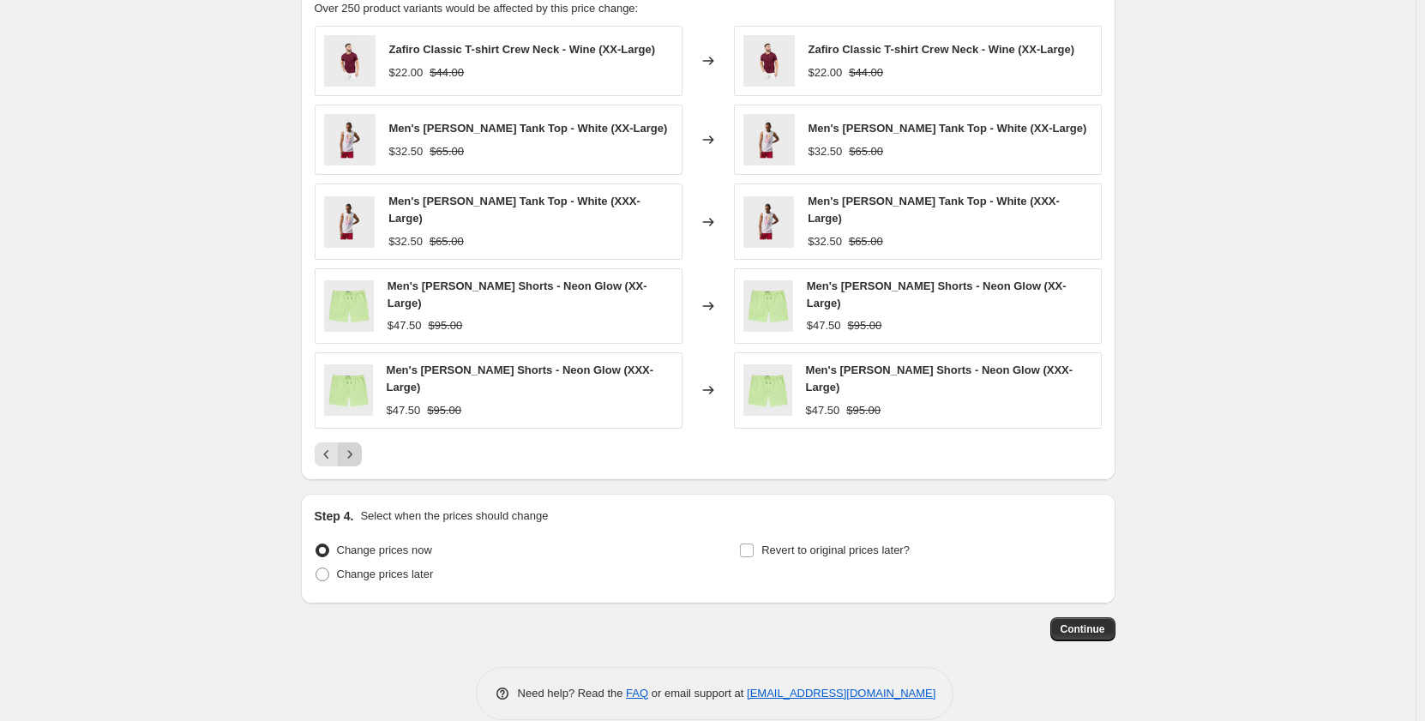
click at [362, 445] on button "Next" at bounding box center [350, 455] width 24 height 24
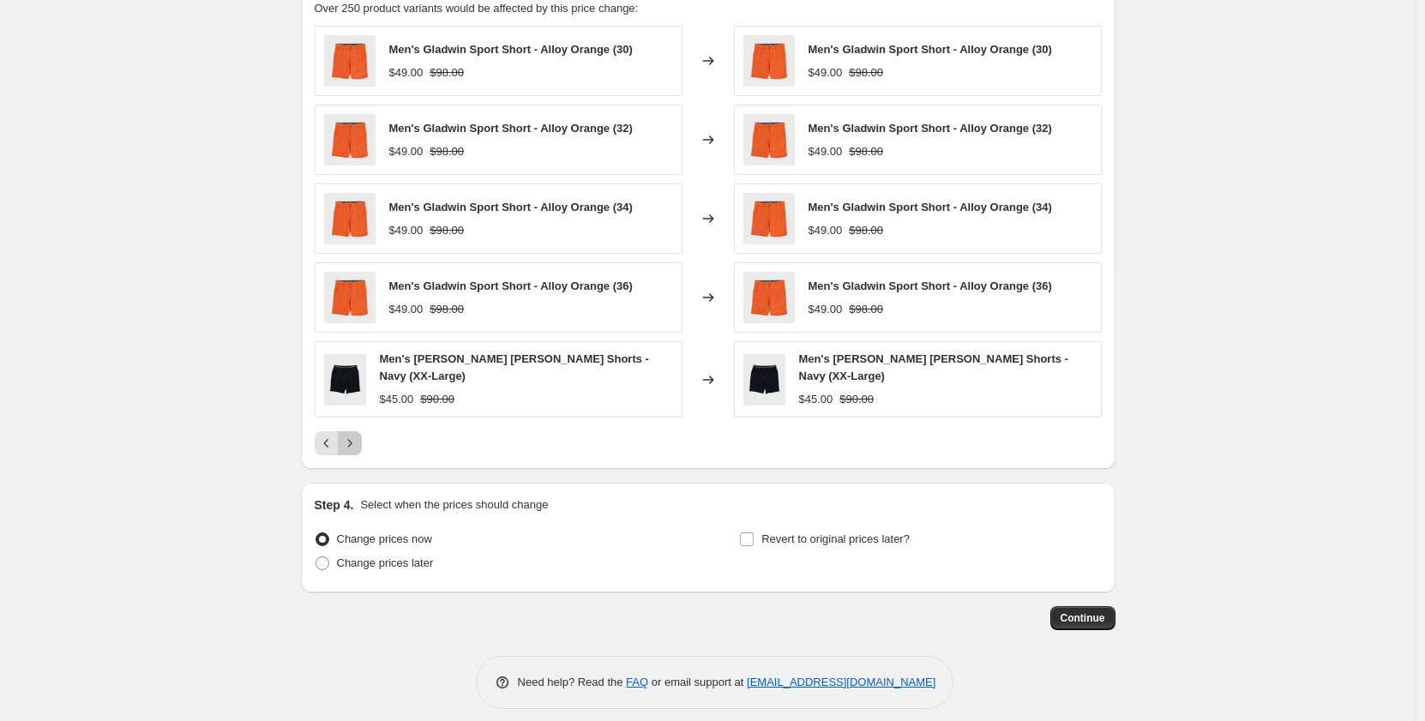
click at [362, 445] on button "Next" at bounding box center [350, 443] width 24 height 24
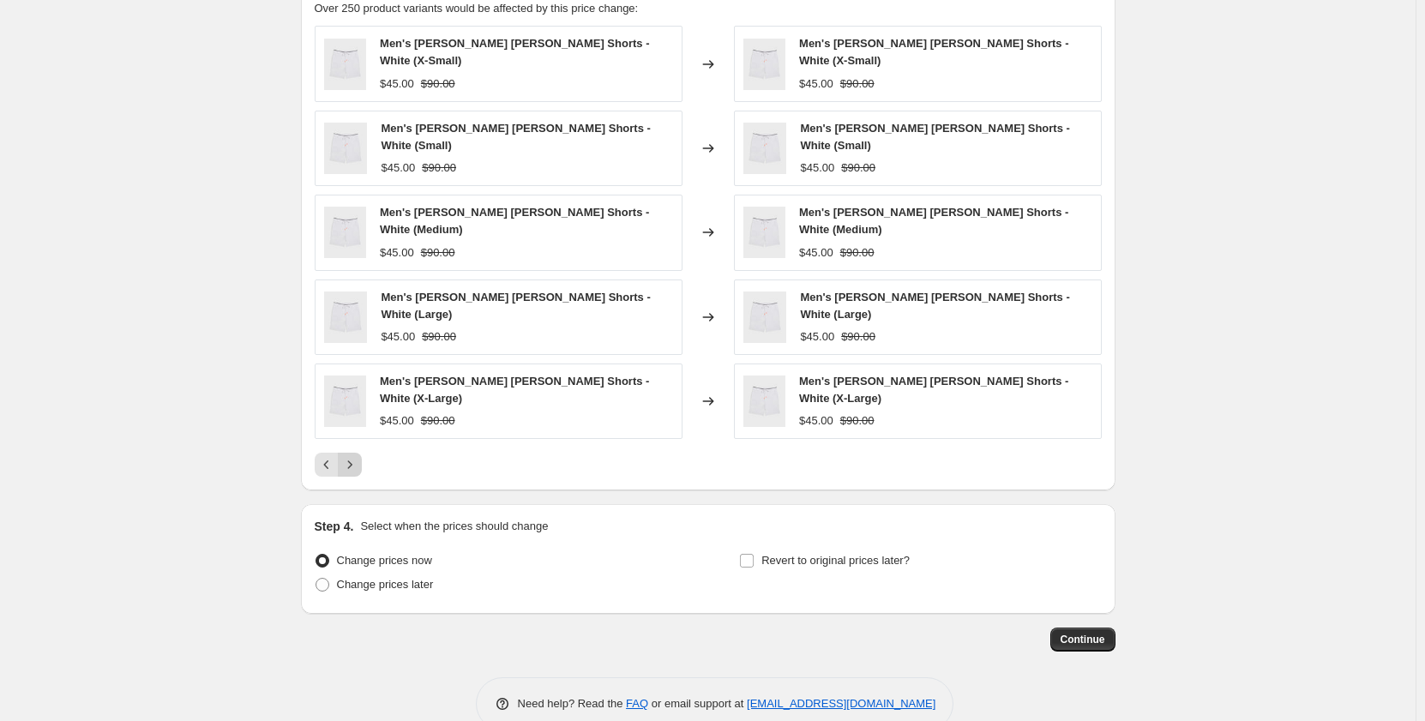
click at [362, 453] on button "Next" at bounding box center [350, 465] width 24 height 24
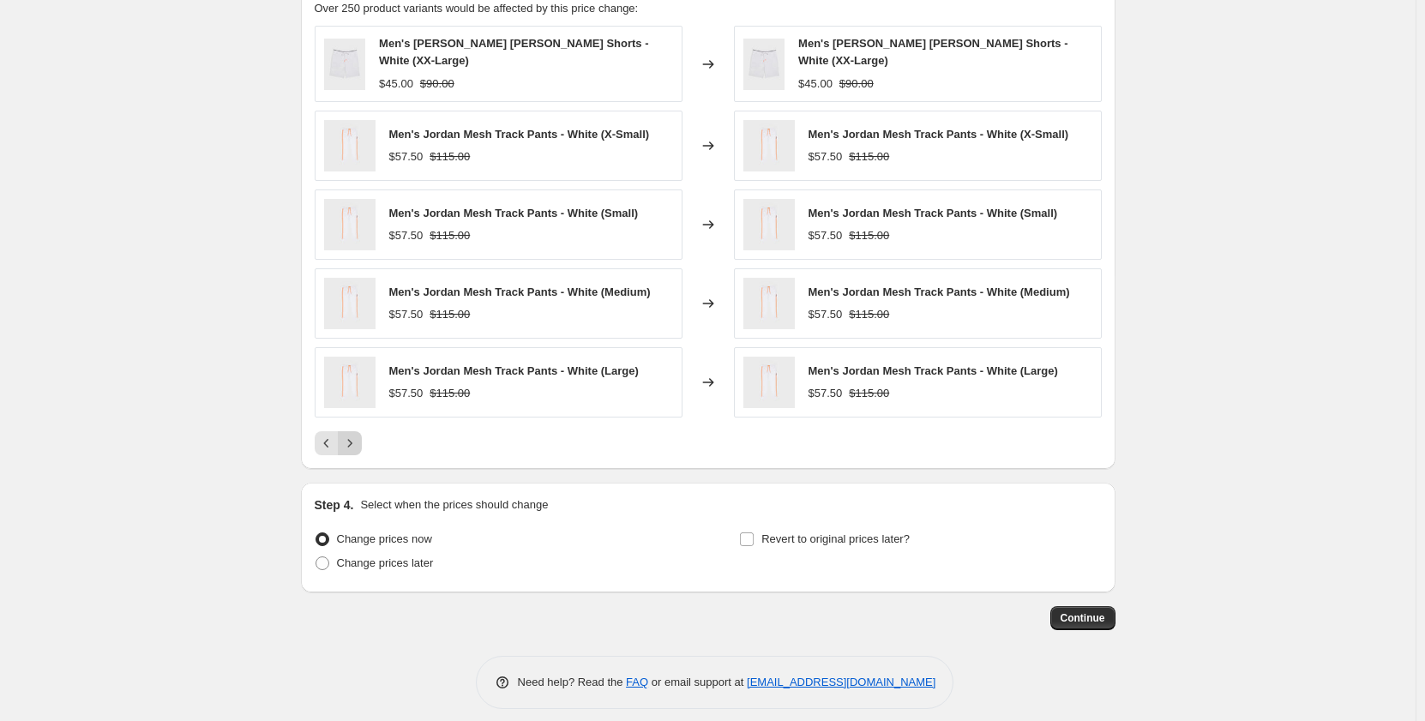
click at [362, 445] on button "Next" at bounding box center [350, 443] width 24 height 24
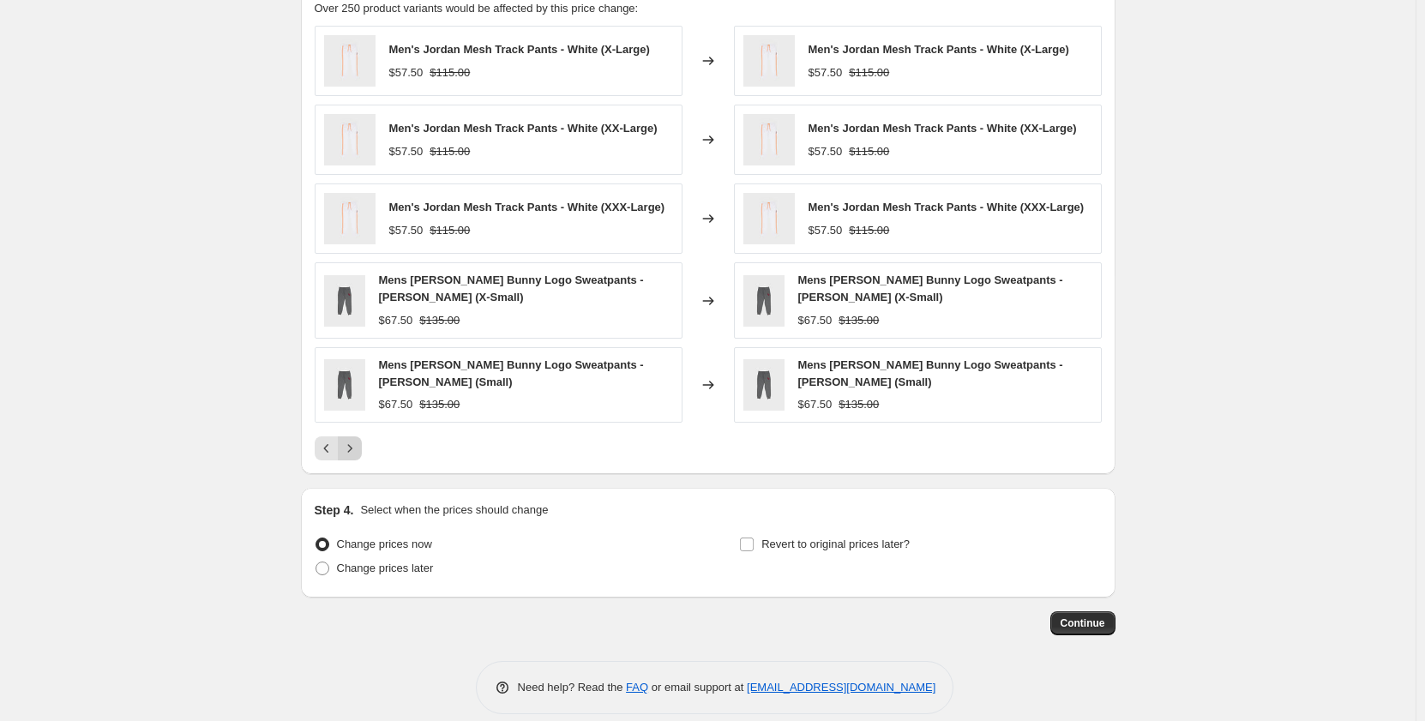
click at [362, 445] on button "Next" at bounding box center [350, 449] width 24 height 24
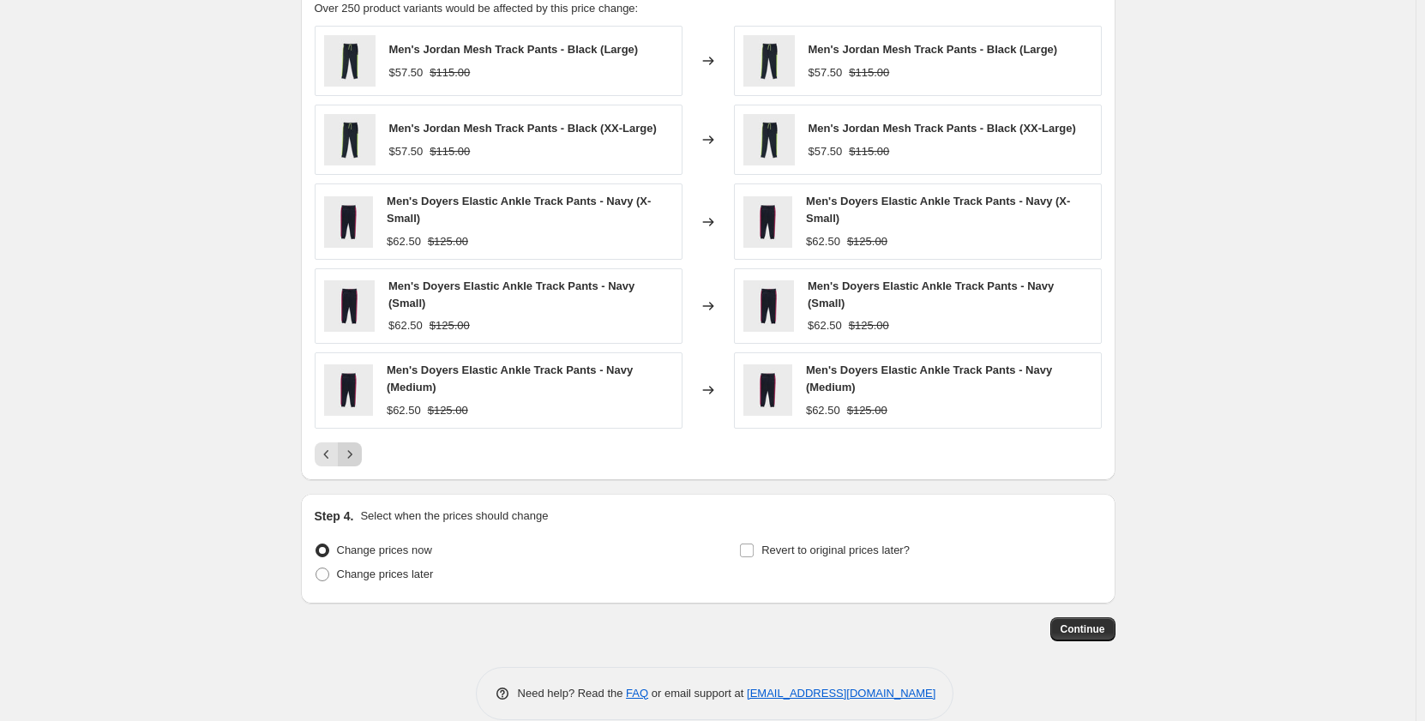
click at [362, 445] on button "Next" at bounding box center [350, 455] width 24 height 24
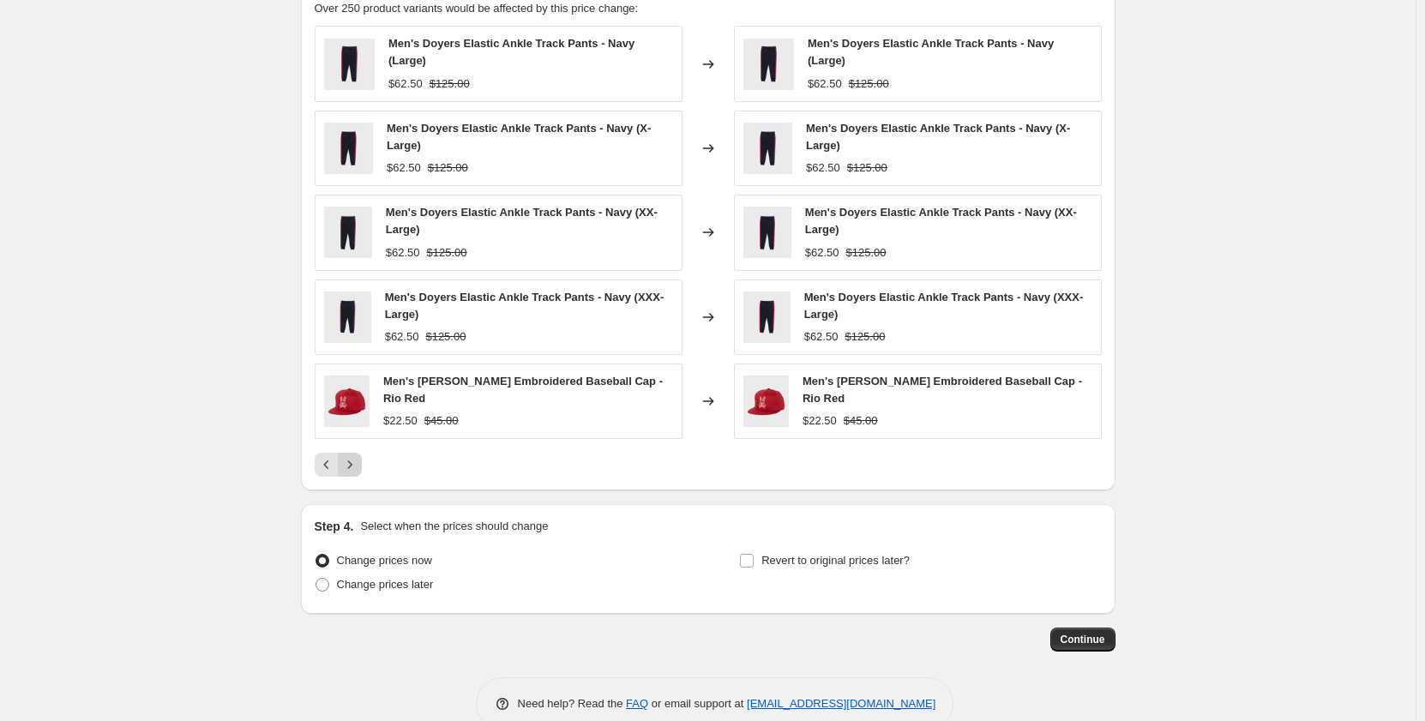
click at [362, 453] on button "Next" at bounding box center [350, 465] width 24 height 24
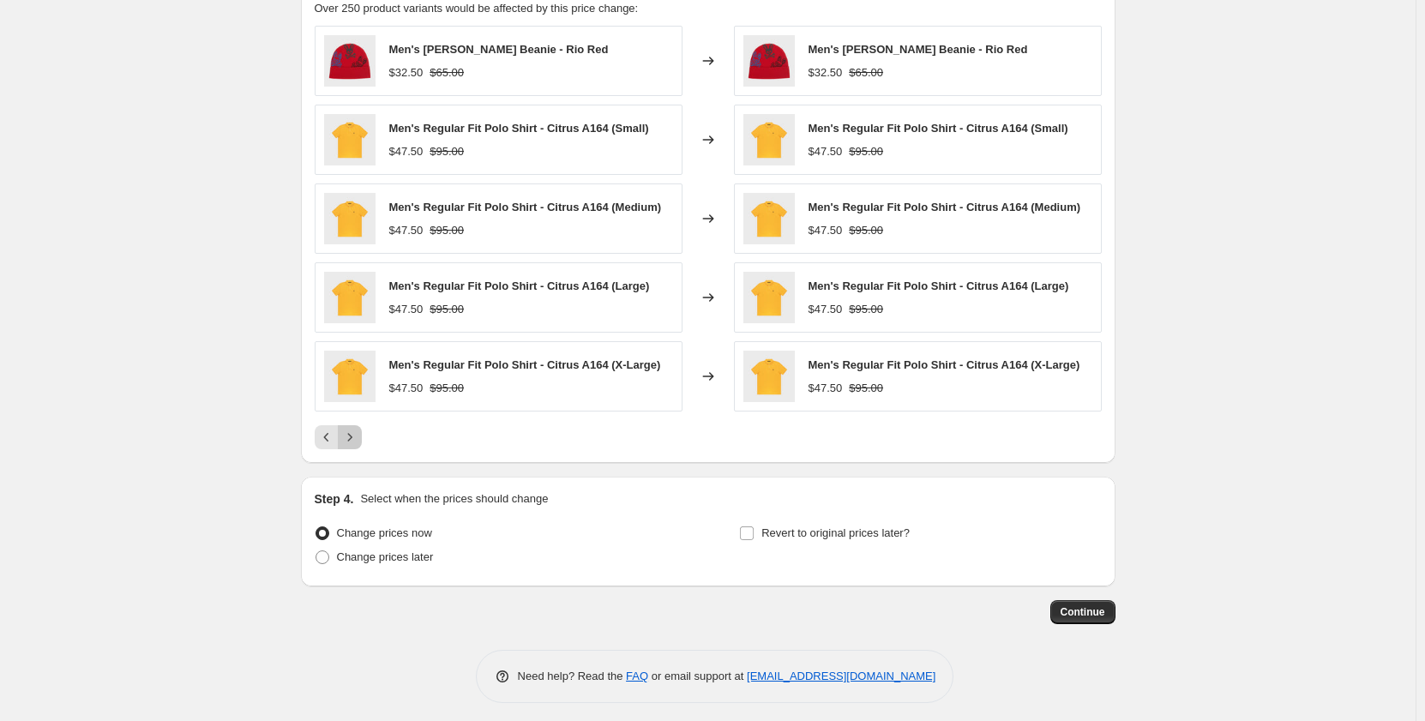
click at [362, 445] on button "Next" at bounding box center [350, 437] width 24 height 24
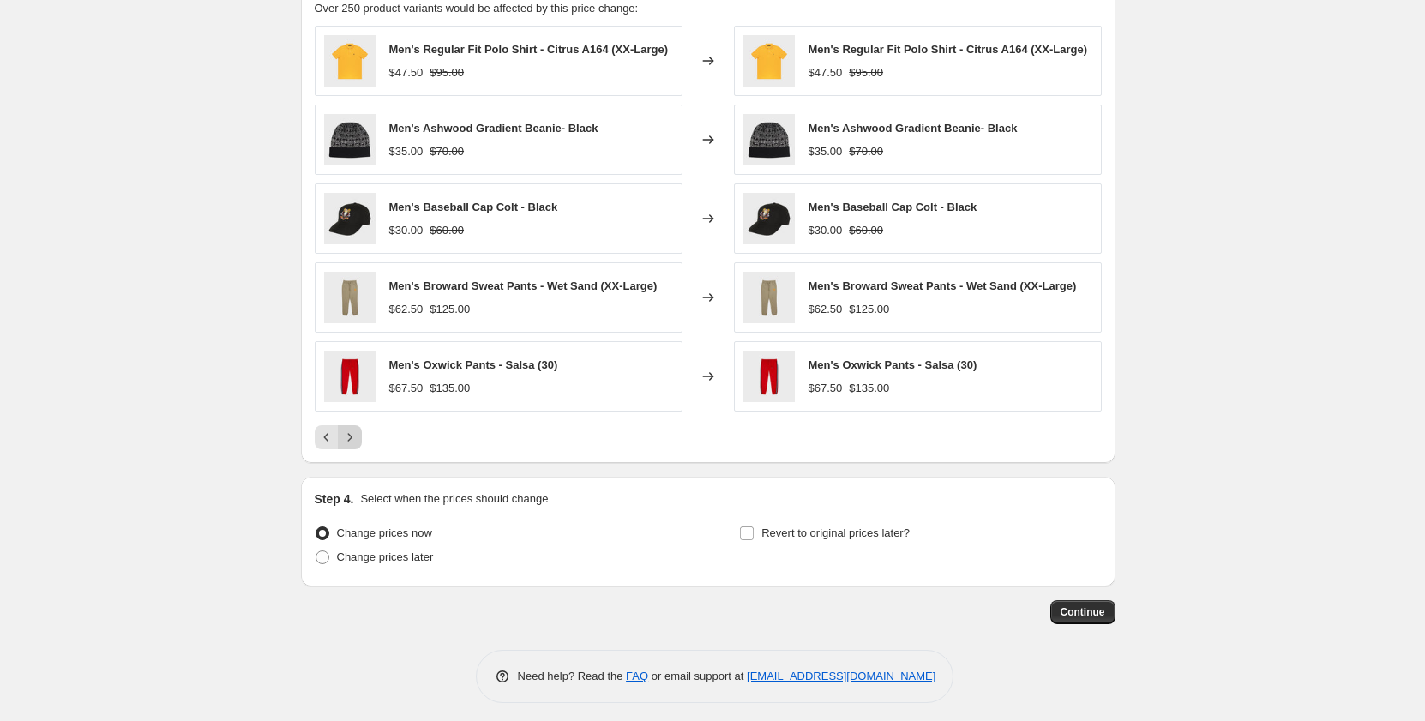
click at [362, 445] on button "Next" at bounding box center [350, 437] width 24 height 24
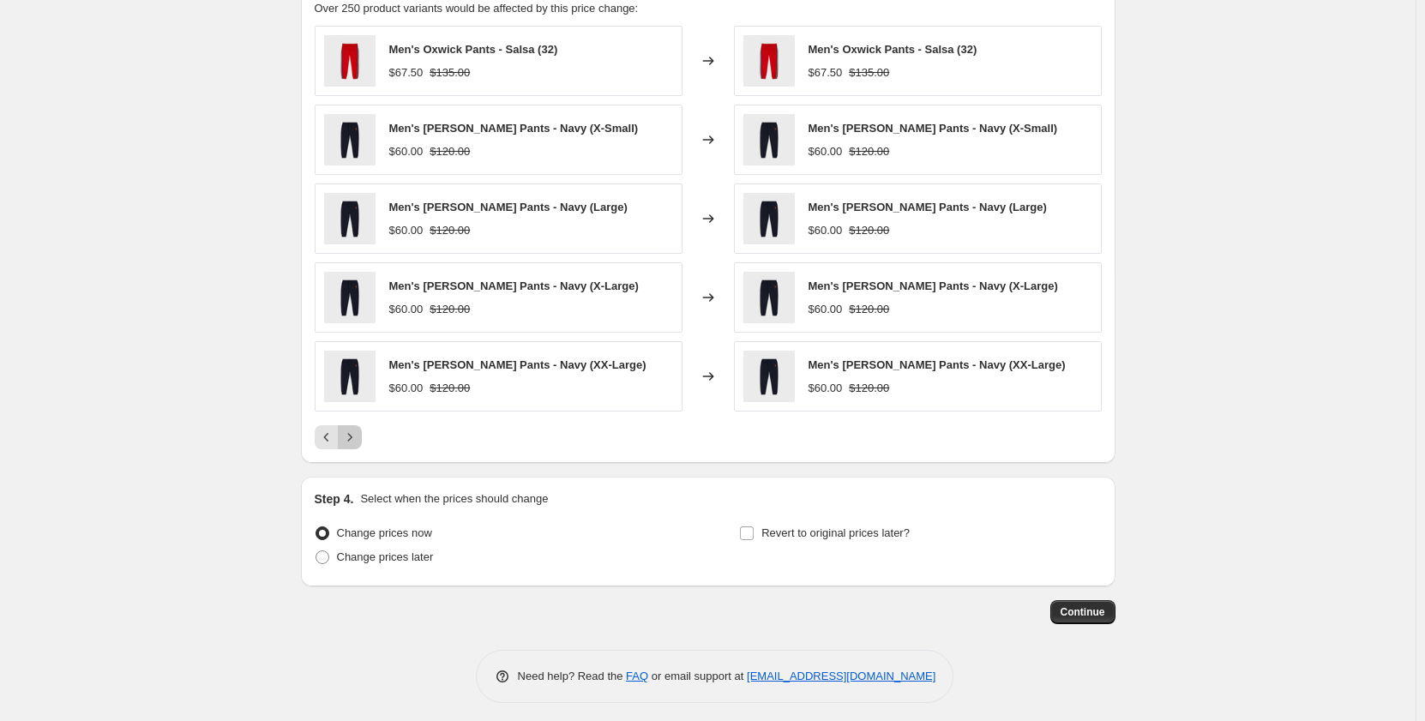
click at [362, 445] on button "Next" at bounding box center [350, 437] width 24 height 24
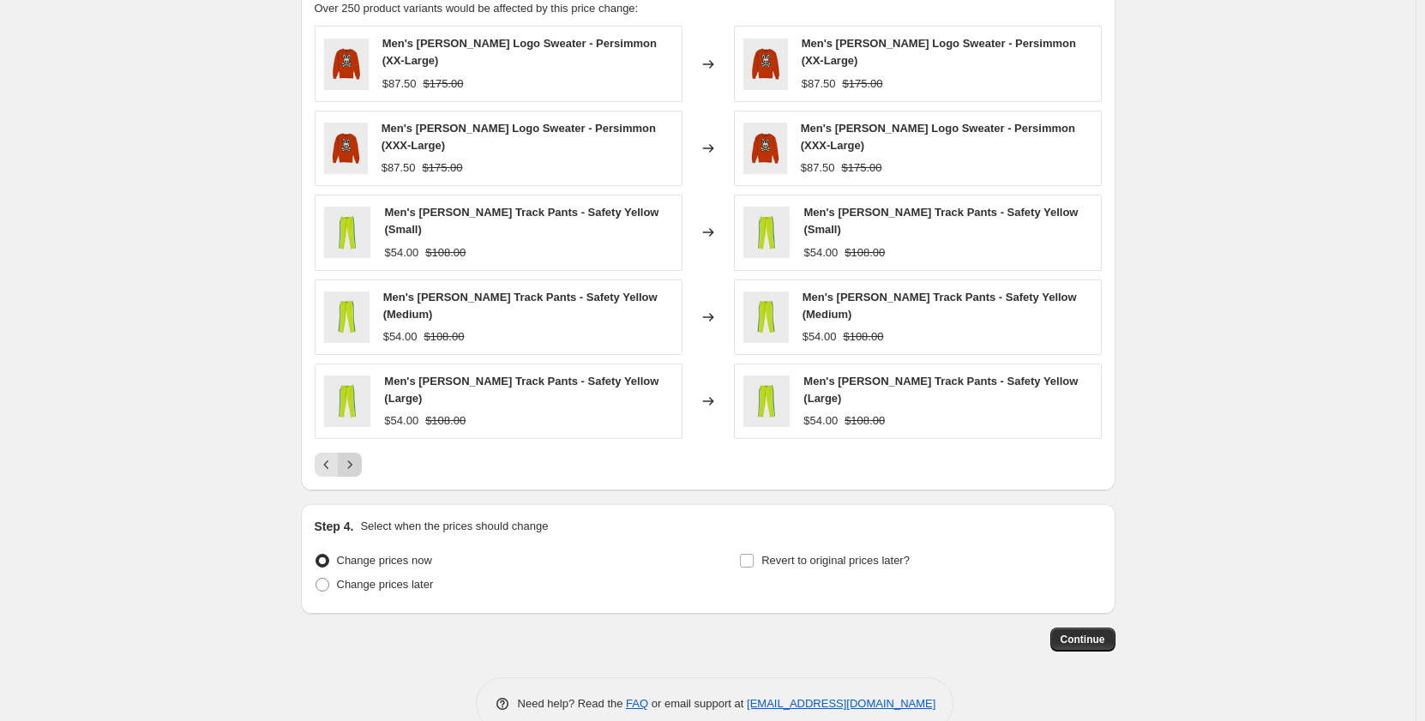
click at [362, 453] on button "Next" at bounding box center [350, 465] width 24 height 24
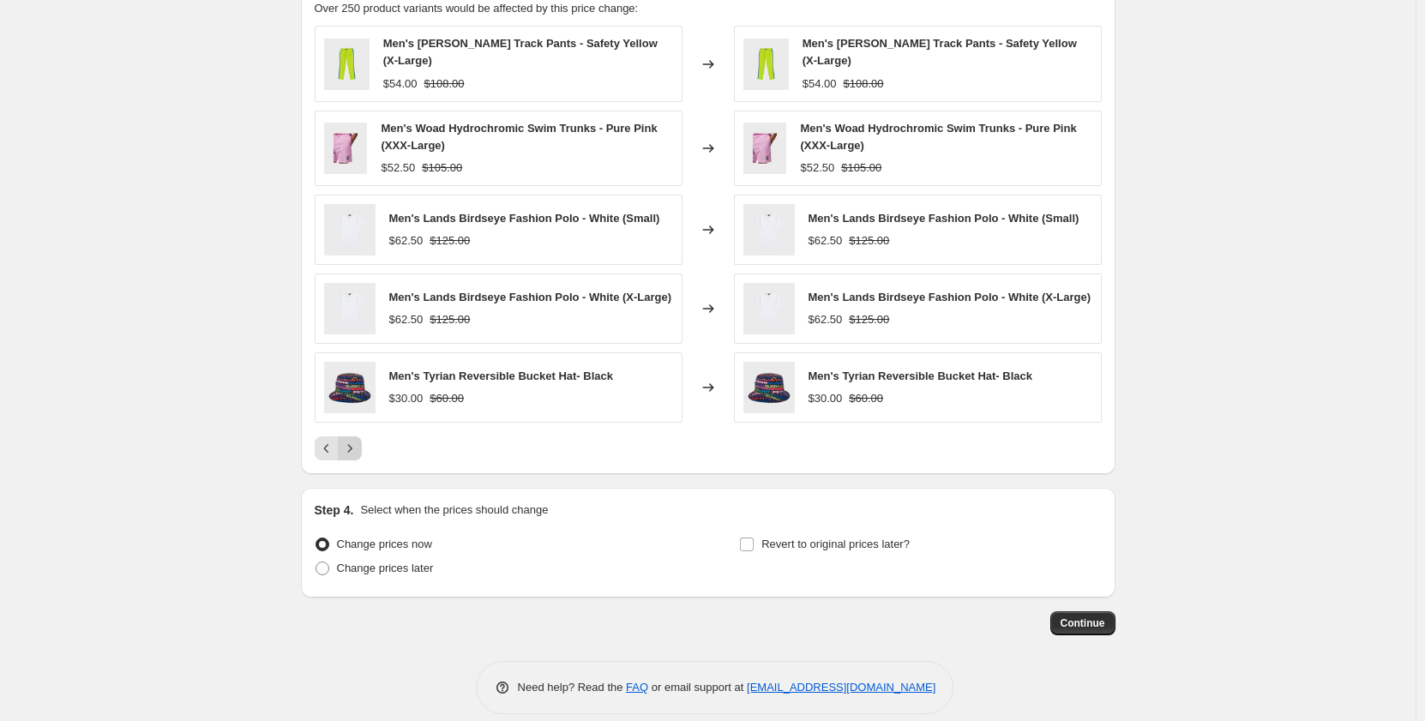
click at [362, 445] on button "Next" at bounding box center [350, 449] width 24 height 24
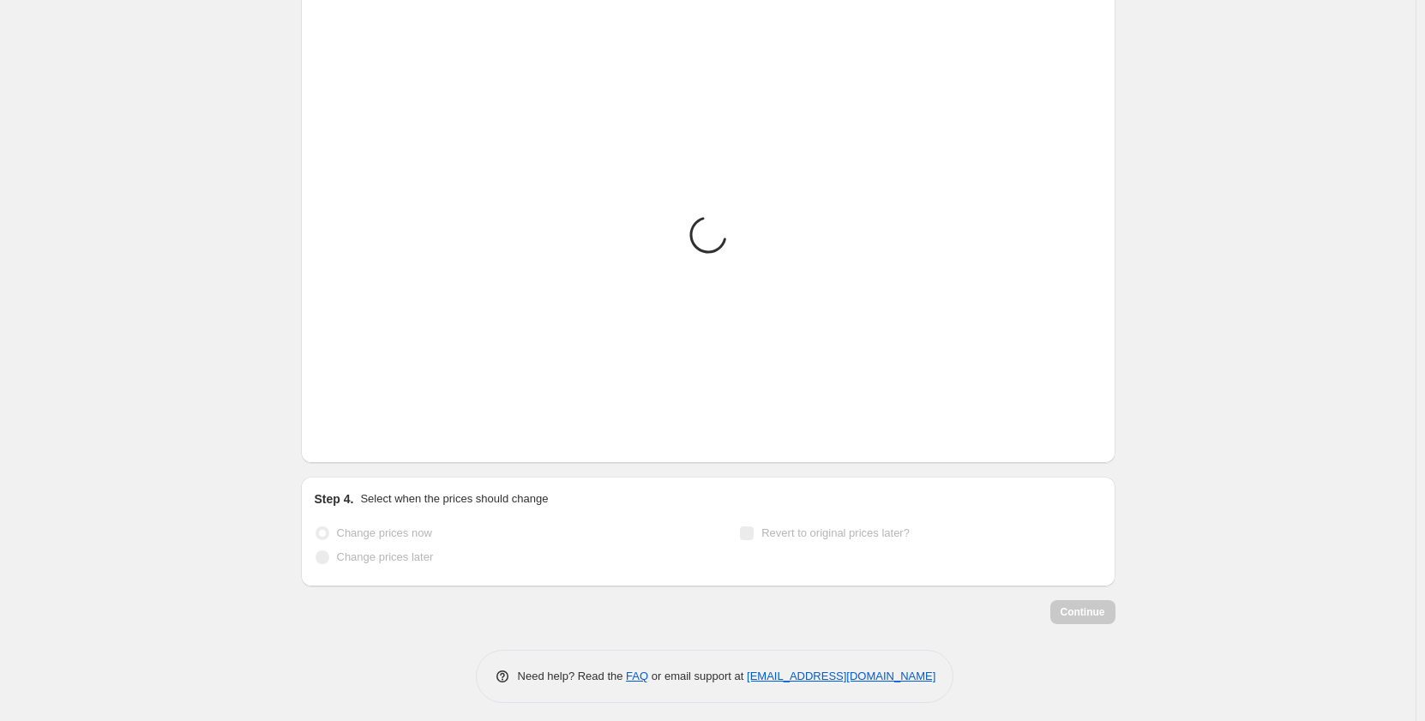
click at [362, 445] on button "Next" at bounding box center [350, 437] width 24 height 24
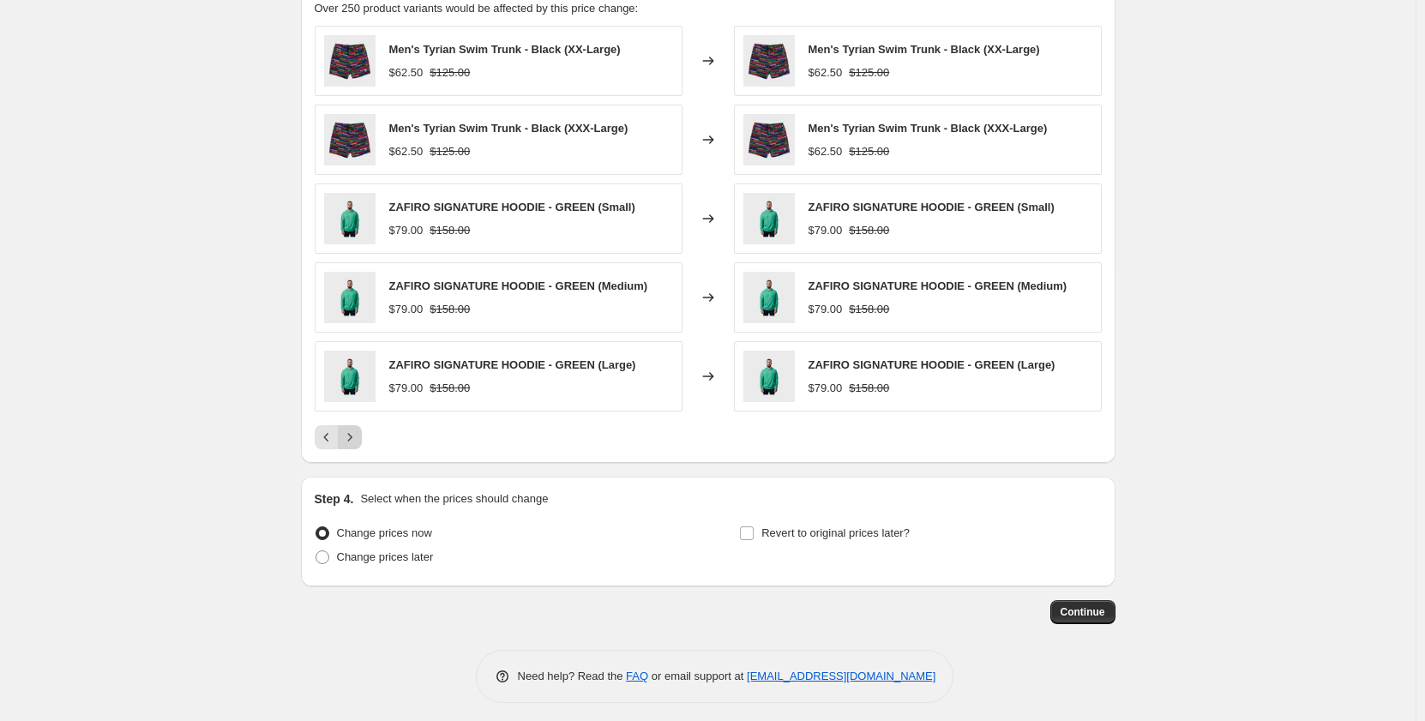
click at [362, 445] on button "Next" at bounding box center [350, 437] width 24 height 24
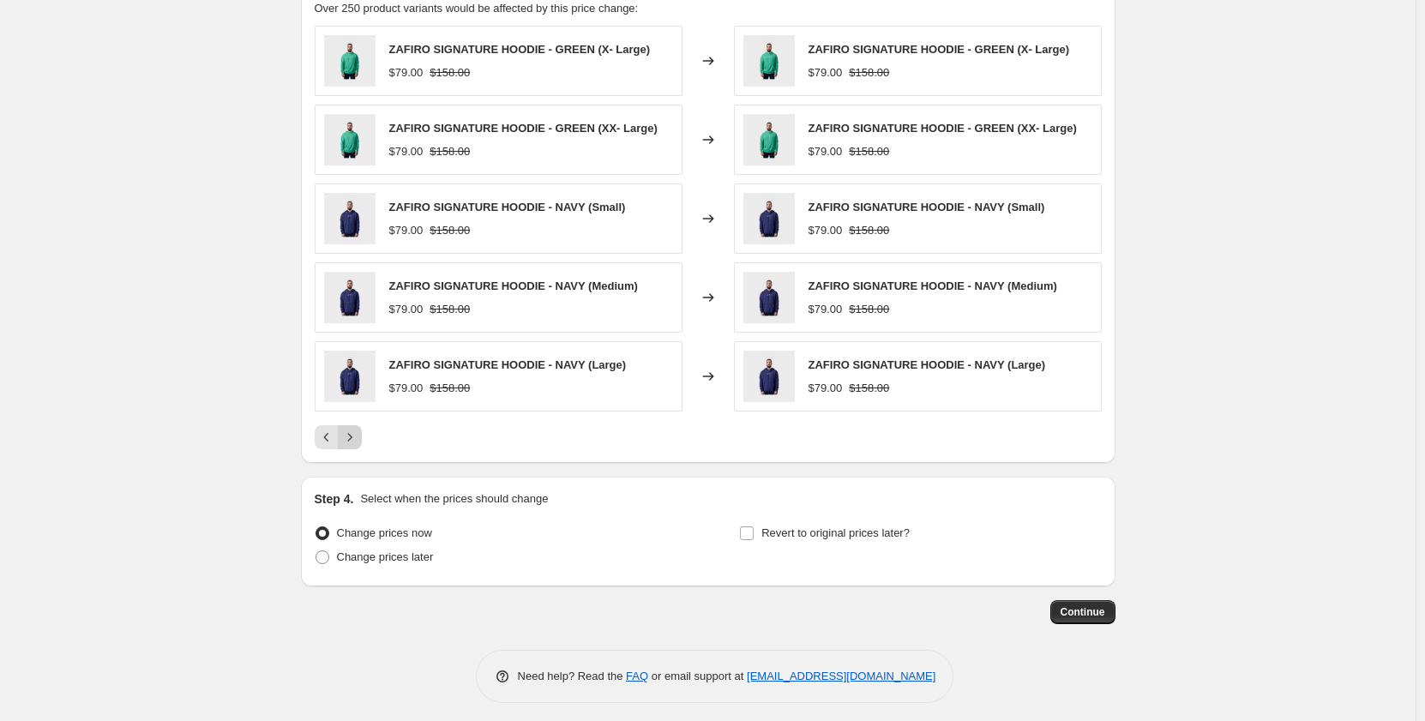
click at [362, 445] on button "Next" at bounding box center [350, 437] width 24 height 24
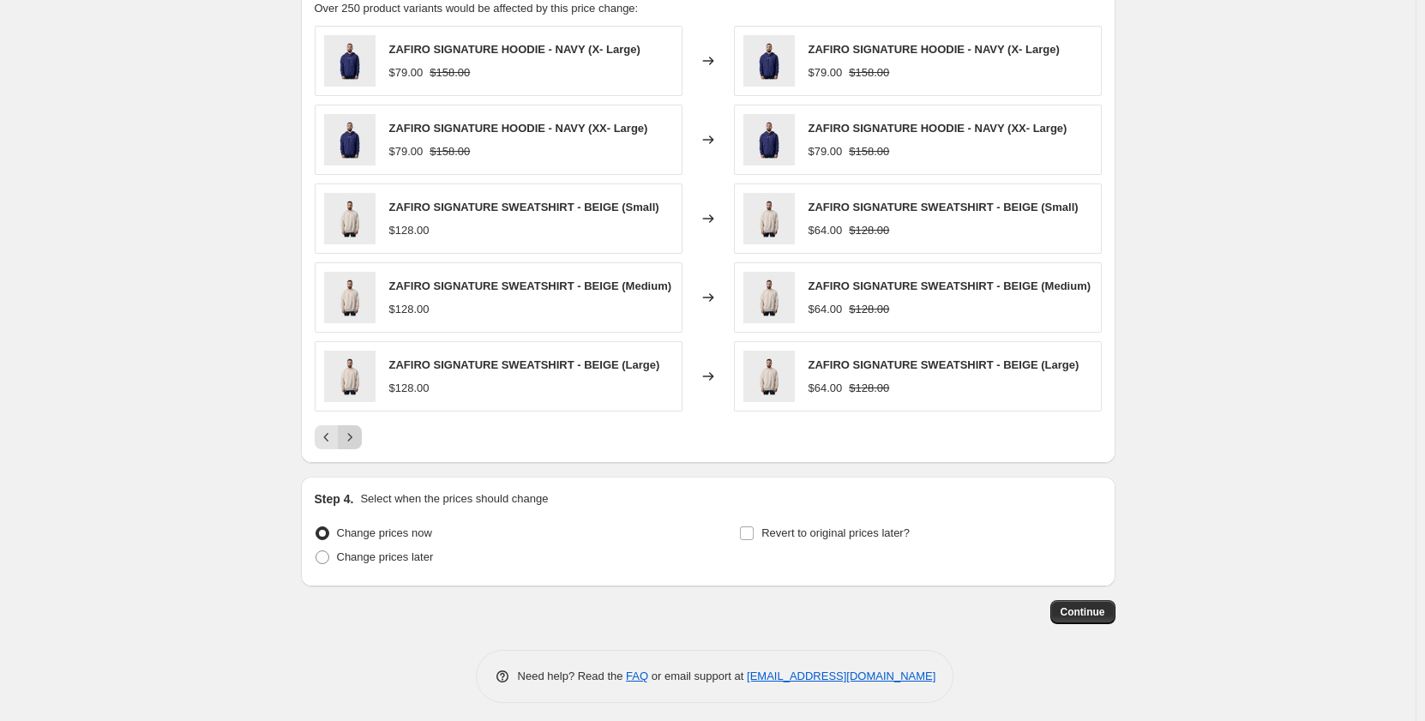
click at [362, 445] on button "Next" at bounding box center [350, 437] width 24 height 24
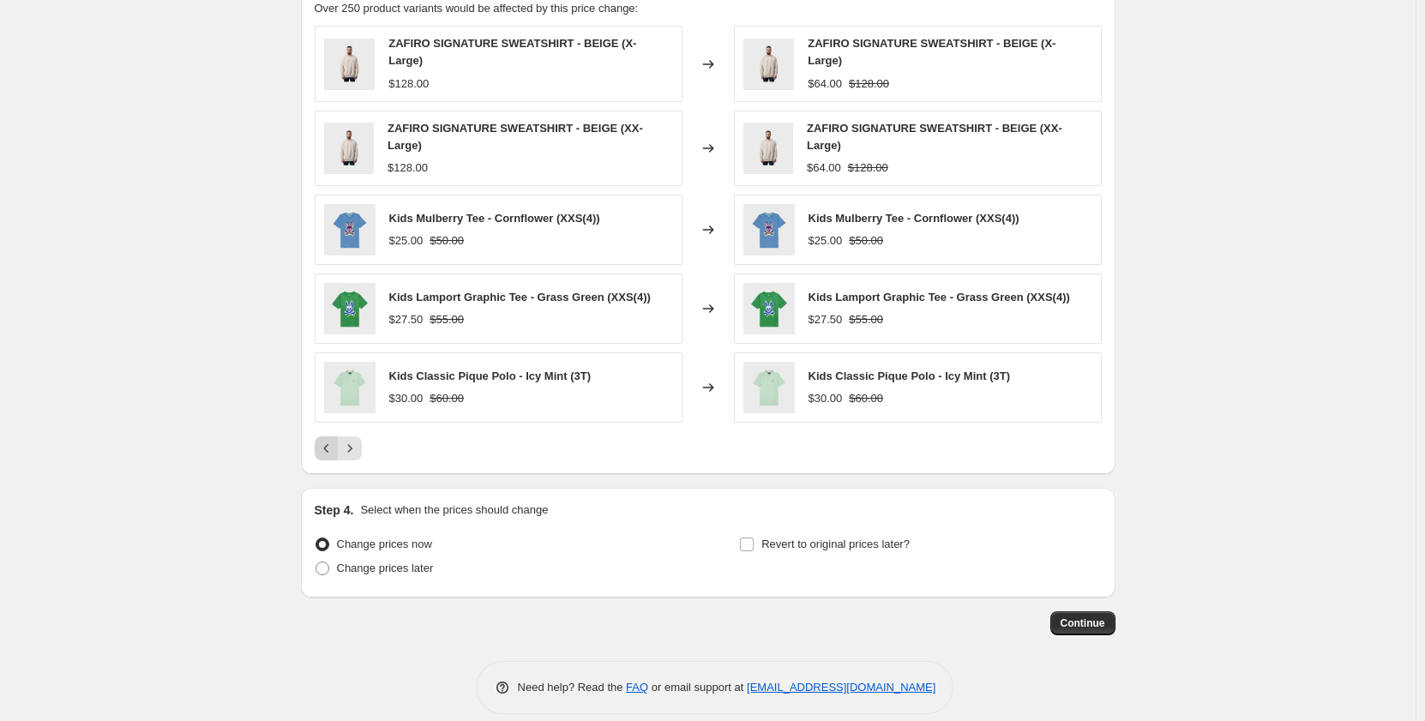
click at [334, 445] on icon "Previous" at bounding box center [326, 448] width 17 height 17
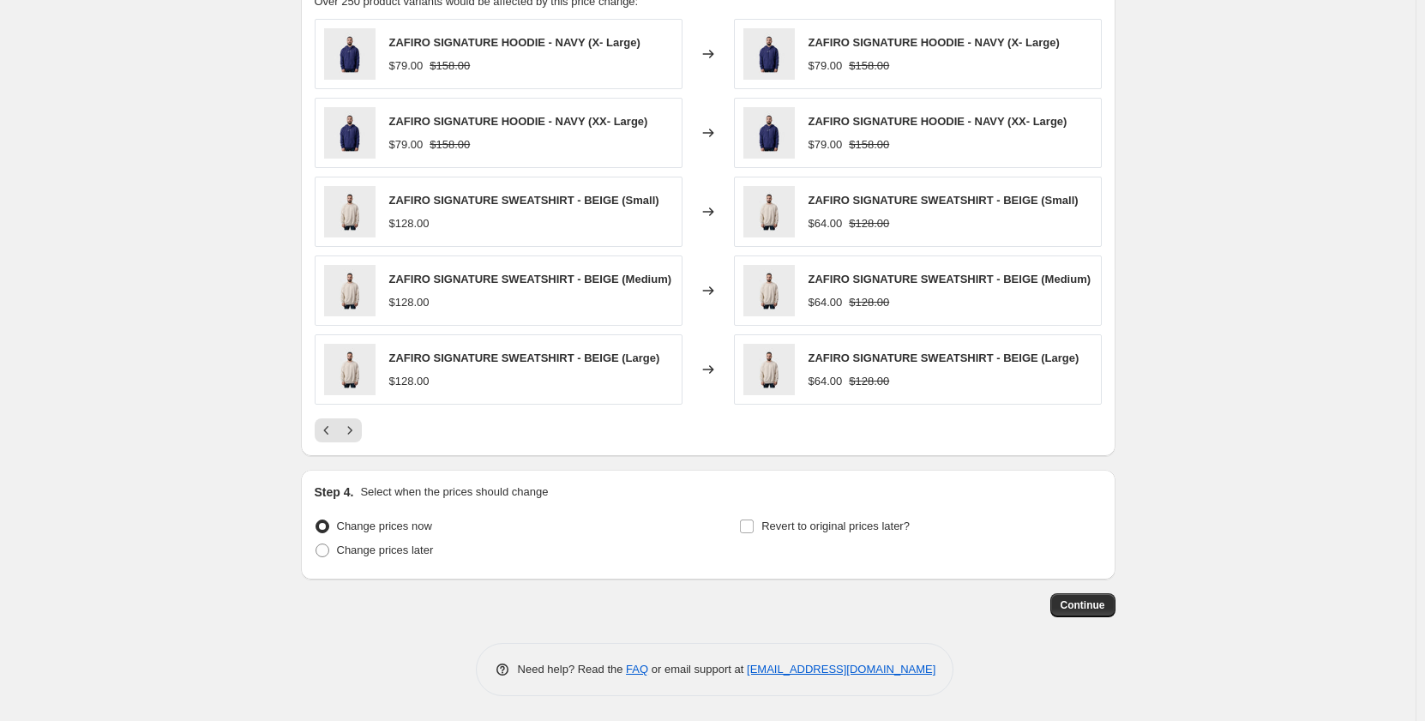
scroll to position [1209, 0]
click at [403, 556] on span "Change prices later" at bounding box center [385, 549] width 97 height 13
click at [316, 544] on input "Change prices later" at bounding box center [316, 543] width 1 height 1
radio input "true"
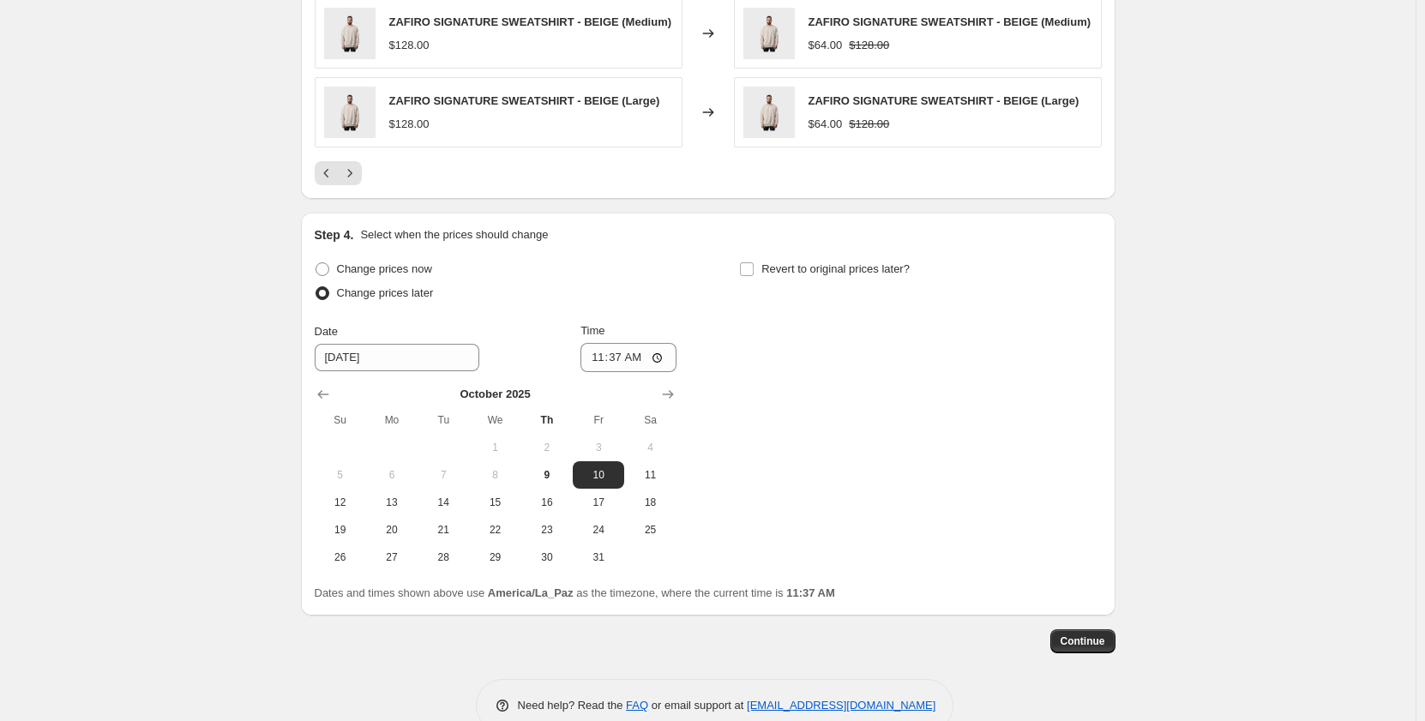
scroll to position [1467, 0]
click at [424, 359] on input "10/10/2025" at bounding box center [397, 355] width 165 height 27
click at [677, 397] on icon "Show next month, November 2025" at bounding box center [668, 392] width 17 height 17
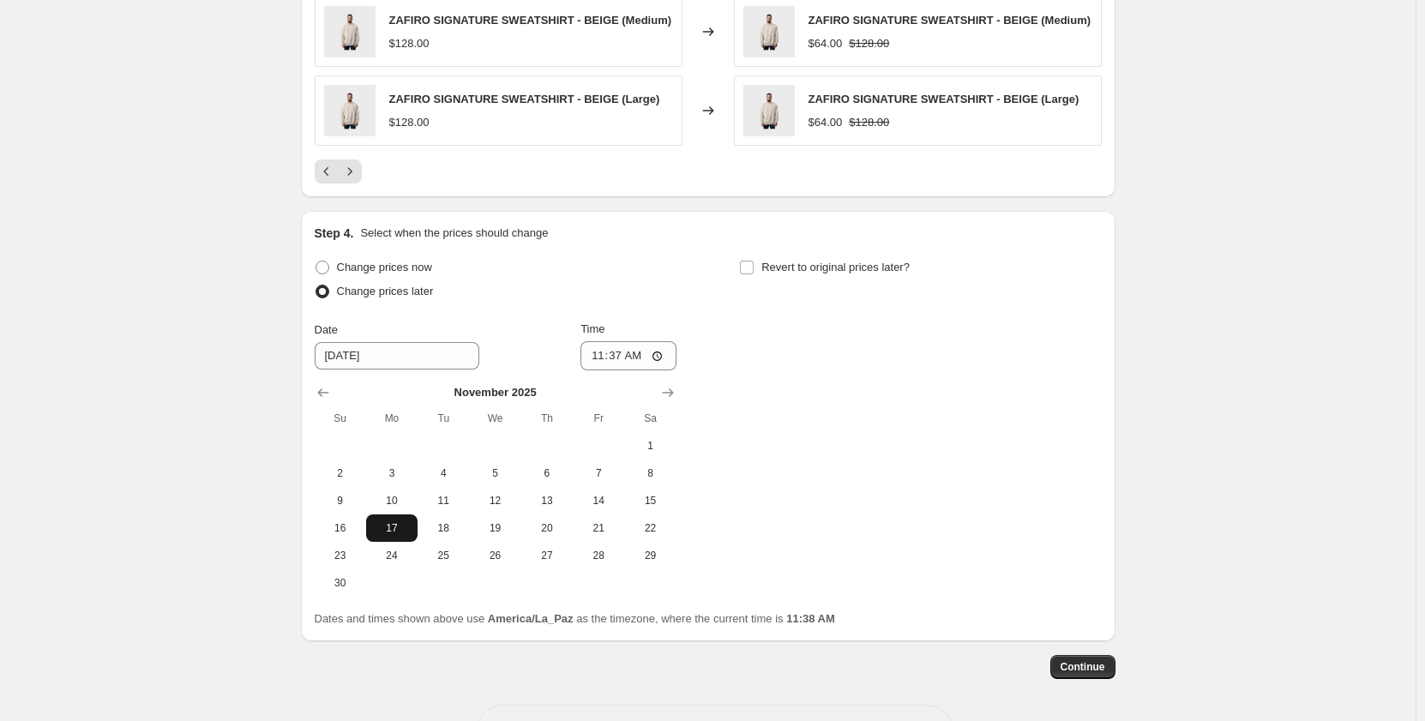
click at [401, 529] on span "17" at bounding box center [392, 528] width 38 height 14
click at [408, 559] on span "24" at bounding box center [392, 556] width 38 height 14
type input "11/24/2025"
click at [624, 358] on input "11:37" at bounding box center [629, 355] width 96 height 29
click at [612, 363] on input "11:37" at bounding box center [629, 355] width 96 height 29
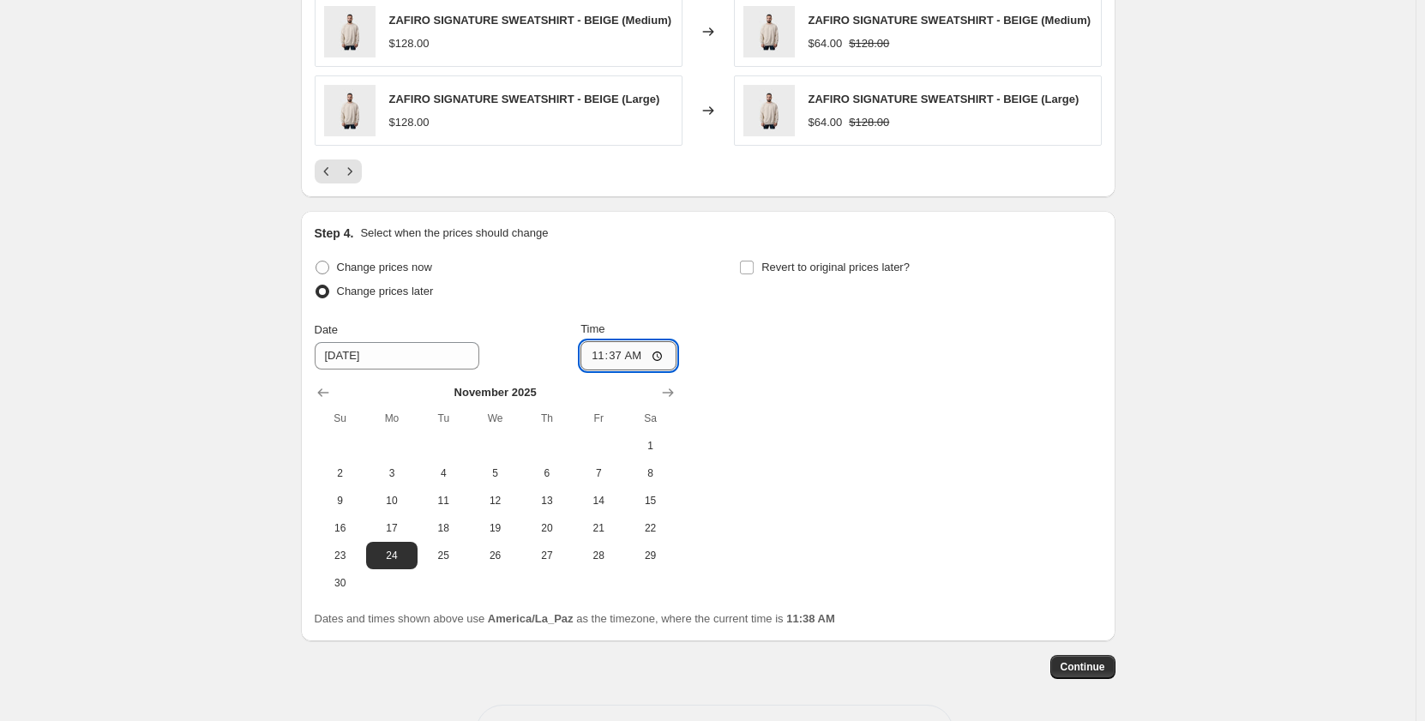
click at [608, 360] on input "11:37" at bounding box center [629, 355] width 96 height 29
click at [604, 358] on input "11:37" at bounding box center [629, 355] width 96 height 29
type input "00:00"
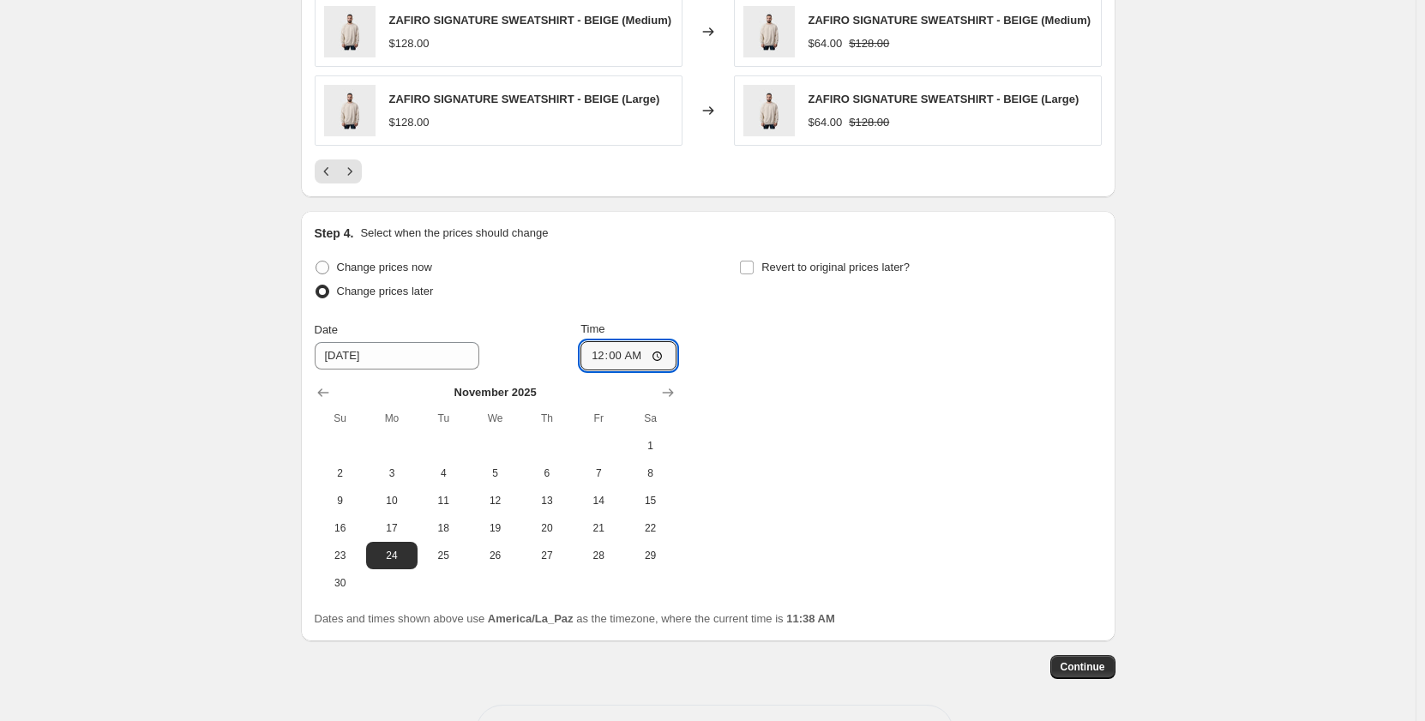
click at [884, 461] on div "Change prices now Change prices later Date 11/24/2025 Time 00:00 November 2025 …" at bounding box center [708, 426] width 787 height 341
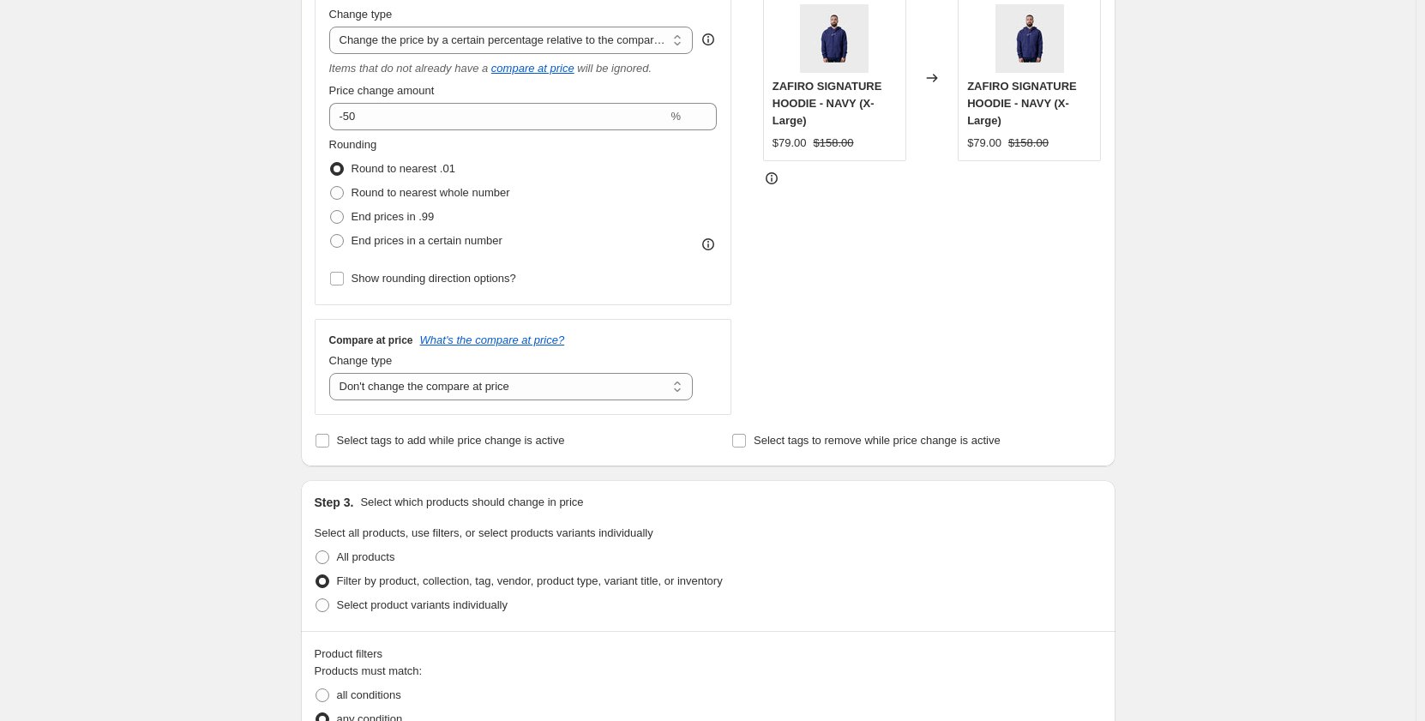
scroll to position [0, 0]
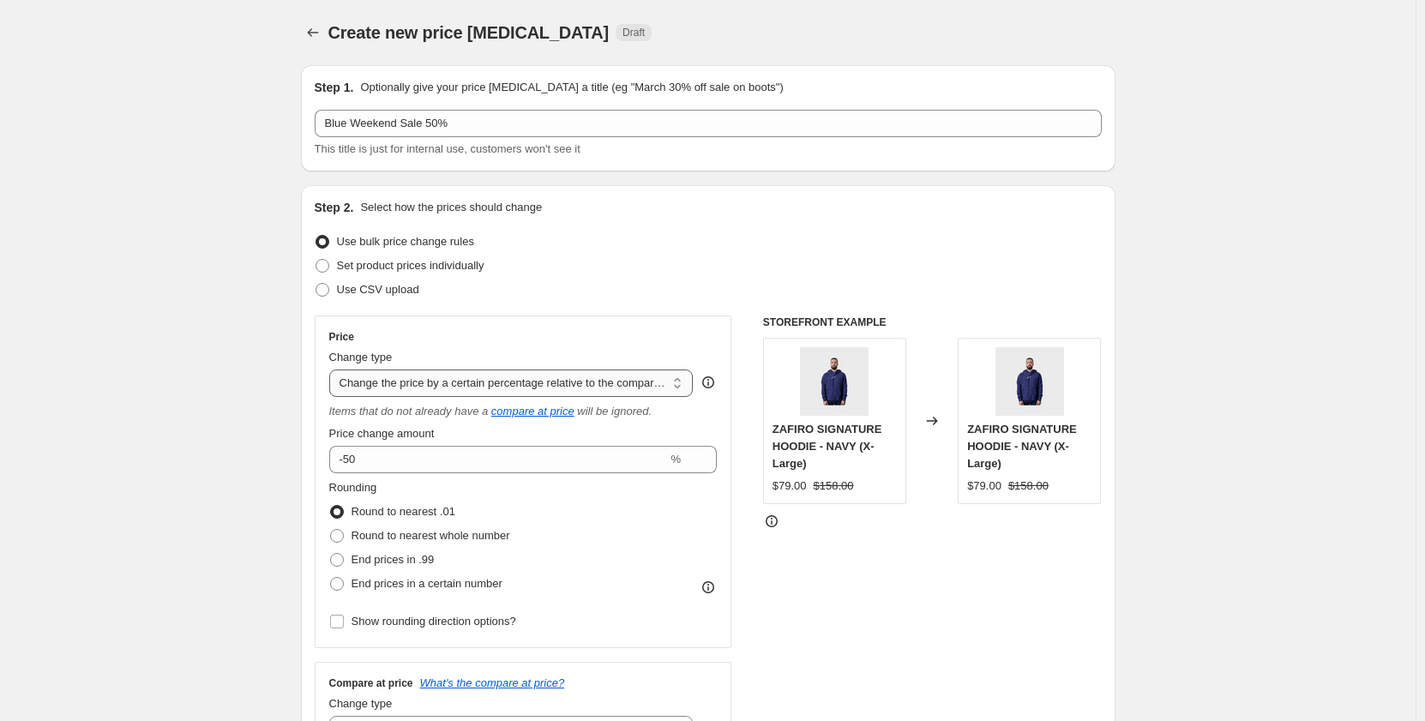
click at [497, 377] on select "Change the price to a certain amount Change the price by a certain amount Chang…" at bounding box center [511, 383] width 365 height 27
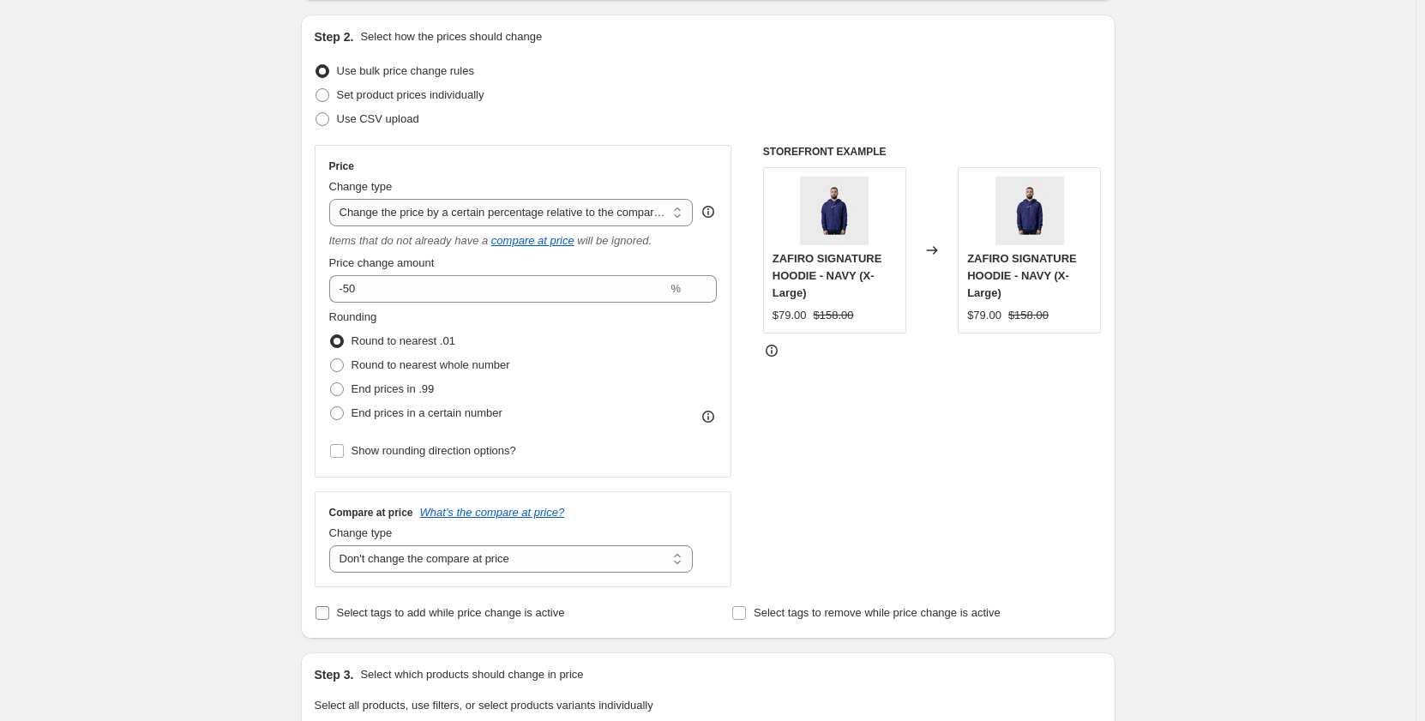
scroll to position [172, 0]
